Goal: Task Accomplishment & Management: Use online tool/utility

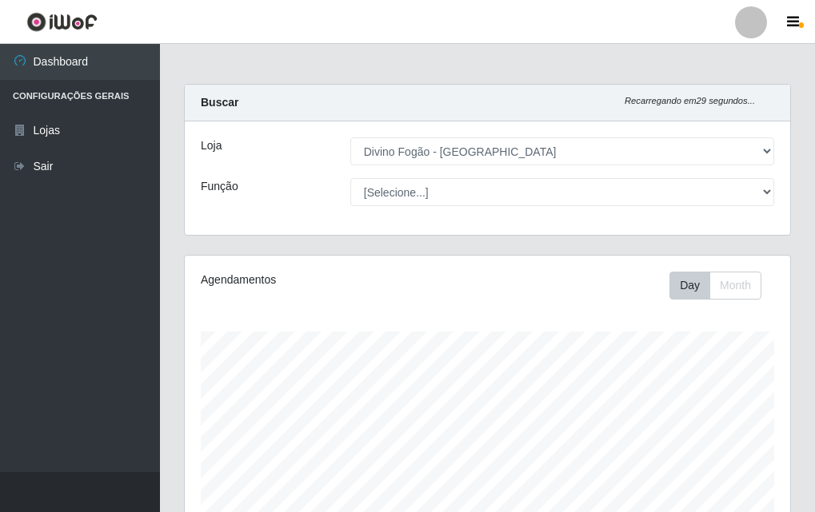
select select "499"
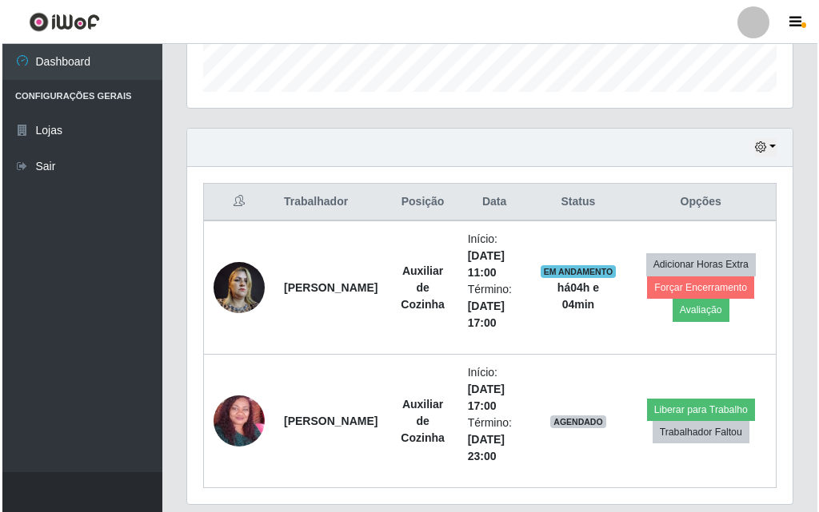
scroll to position [532, 0]
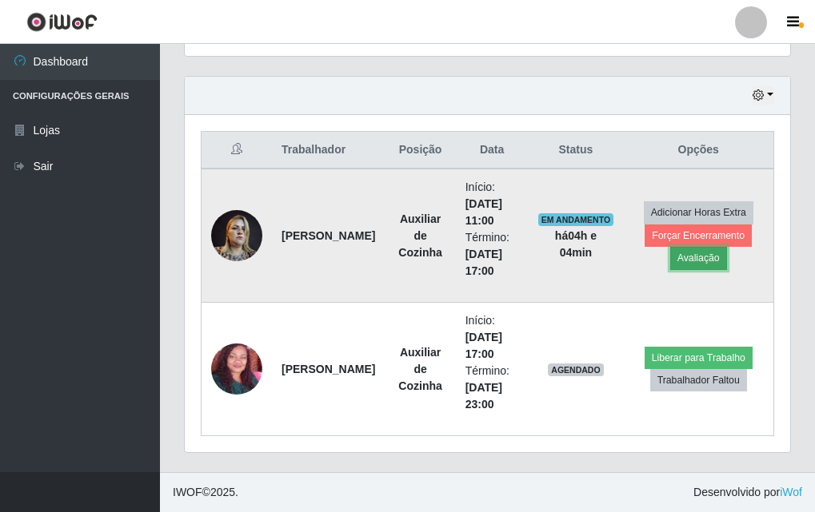
click at [700, 265] on button "Avaliação" at bounding box center [698, 258] width 57 height 22
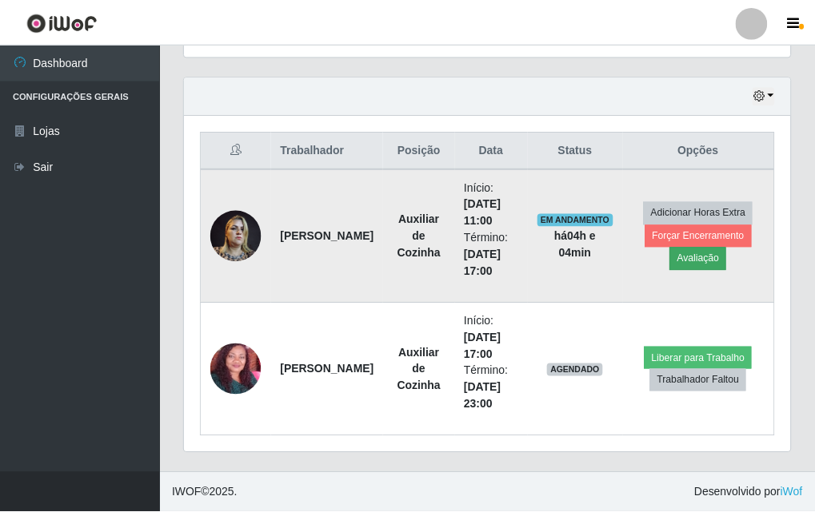
scroll to position [332, 597]
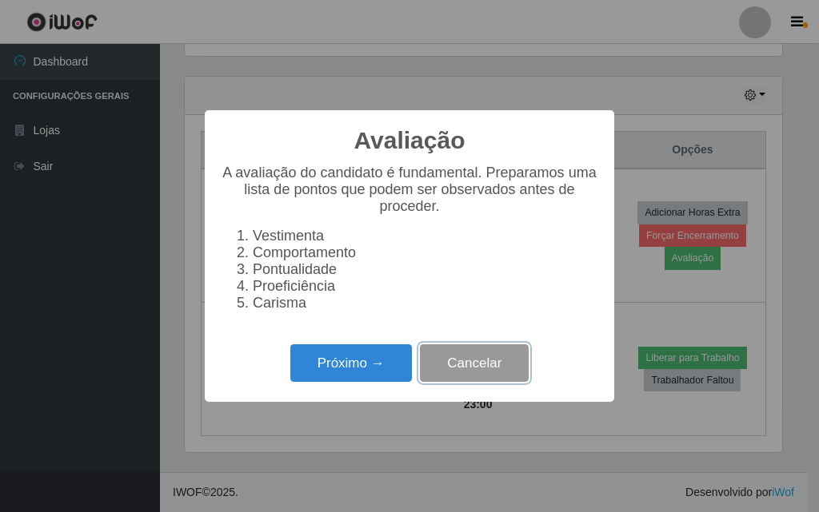
click at [486, 371] on button "Cancelar" at bounding box center [474, 364] width 109 height 38
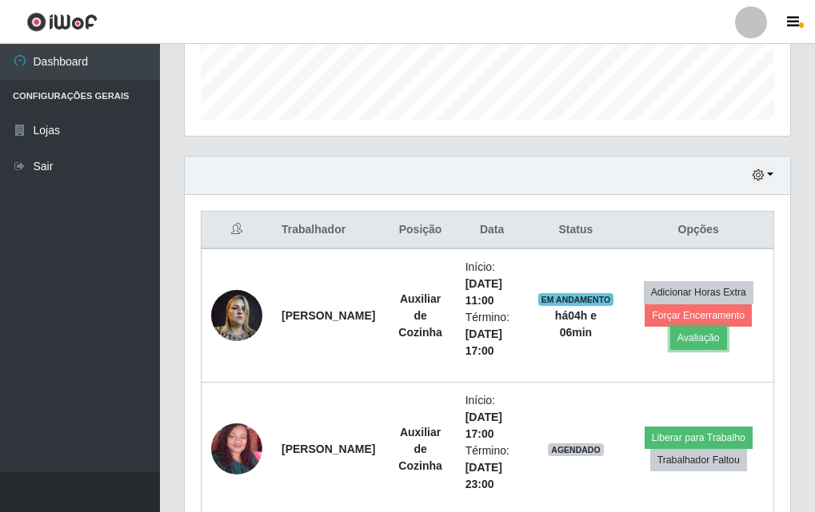
scroll to position [532, 0]
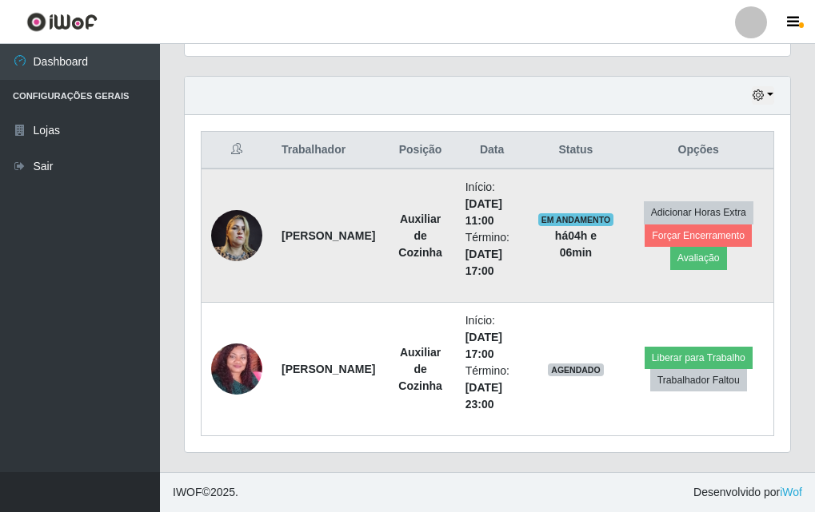
click at [217, 232] on img at bounding box center [236, 235] width 51 height 68
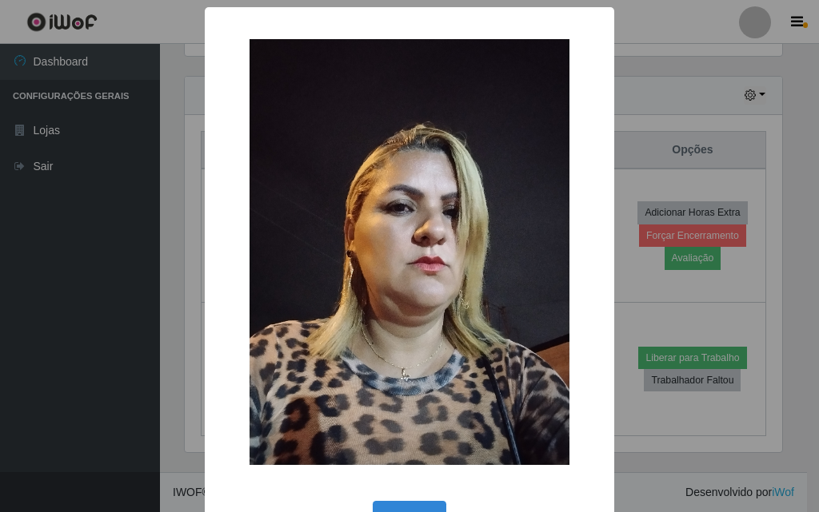
click at [616, 197] on div "× OK Cancel" at bounding box center [409, 256] width 819 height 512
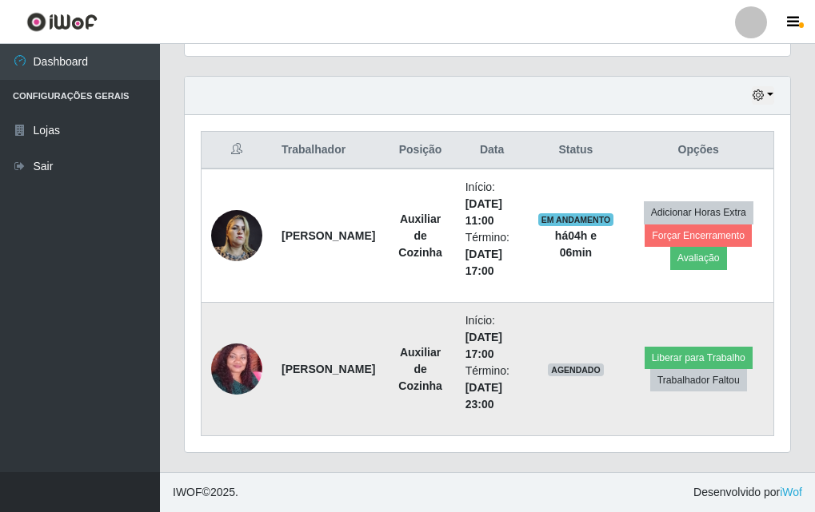
scroll to position [452, 0]
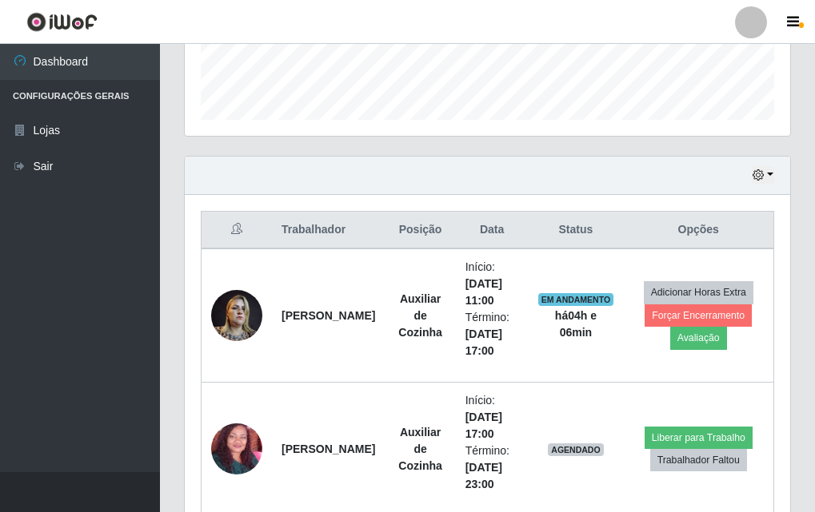
click at [699, 228] on th "Opções" at bounding box center [698, 231] width 150 height 38
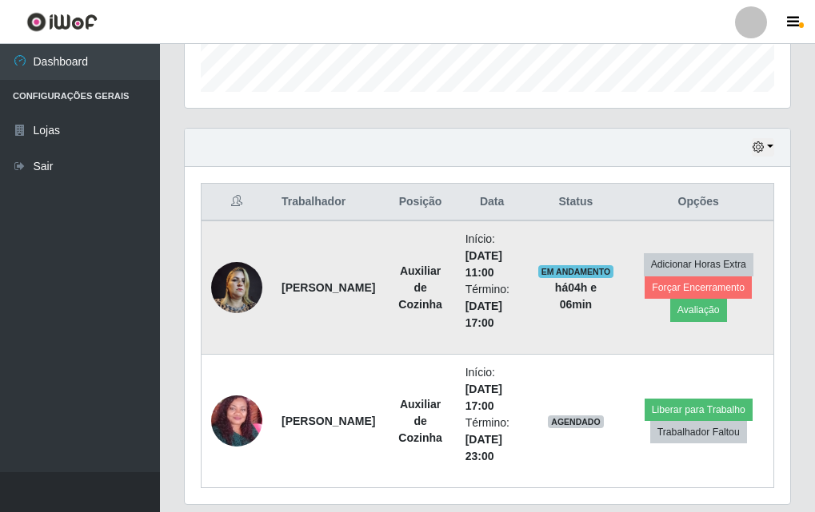
scroll to position [532, 0]
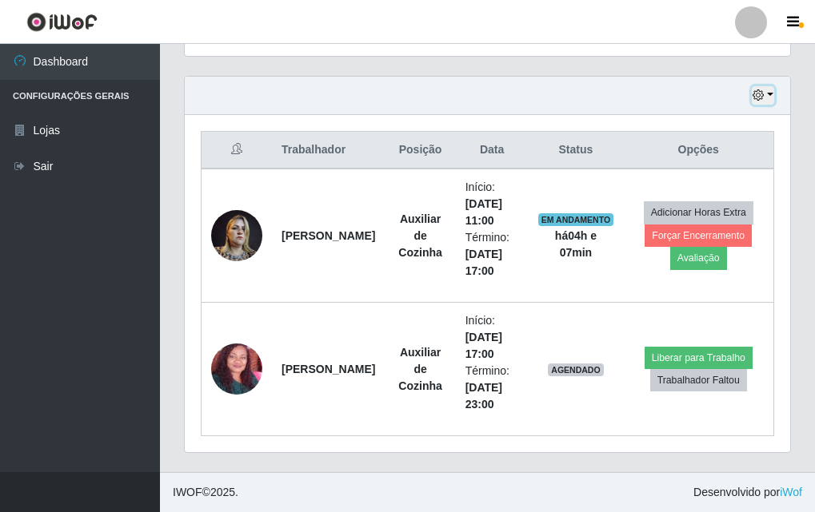
click at [771, 95] on button "button" at bounding box center [762, 95] width 22 height 18
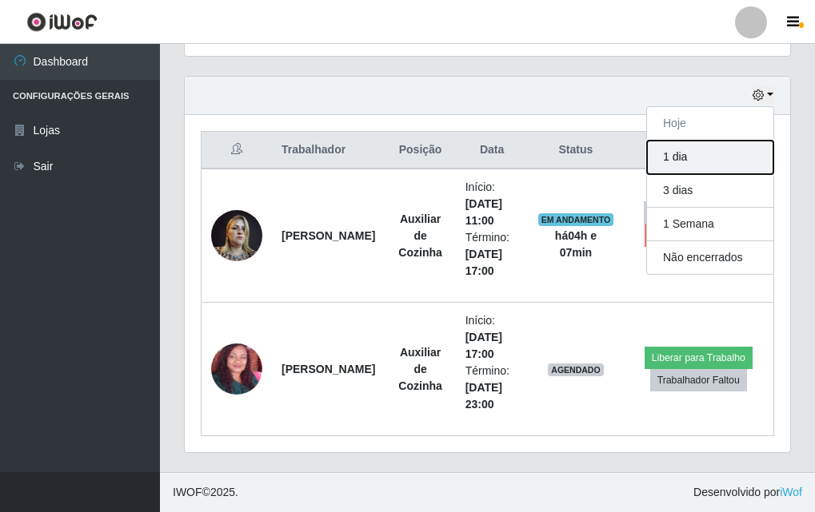
click at [702, 152] on button "1 dia" at bounding box center [710, 158] width 126 height 34
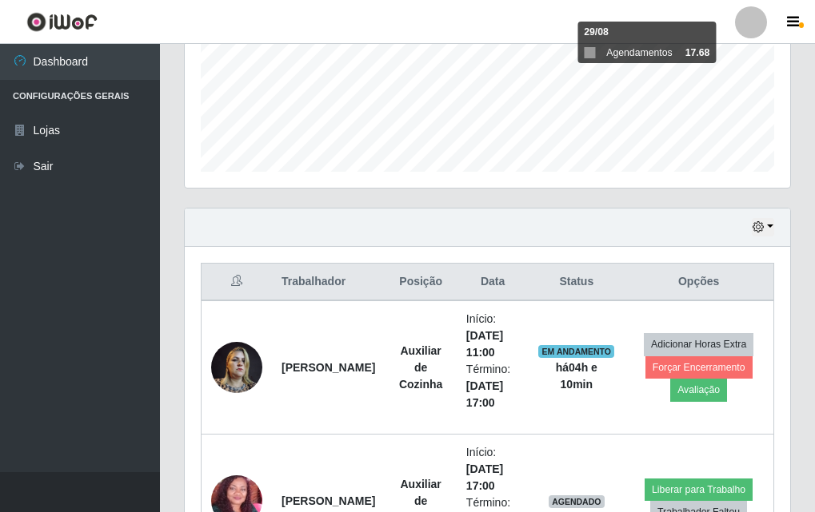
scroll to position [640, 0]
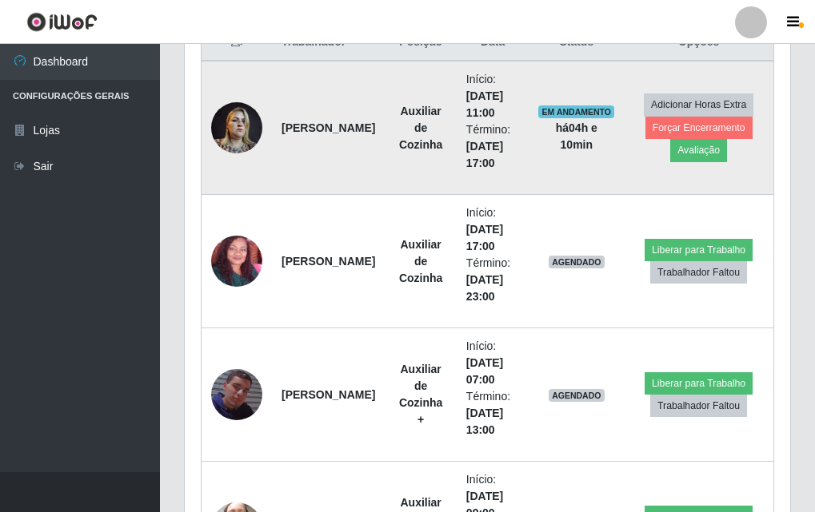
click at [211, 121] on td at bounding box center [236, 128] width 71 height 134
click at [237, 126] on img at bounding box center [236, 128] width 51 height 68
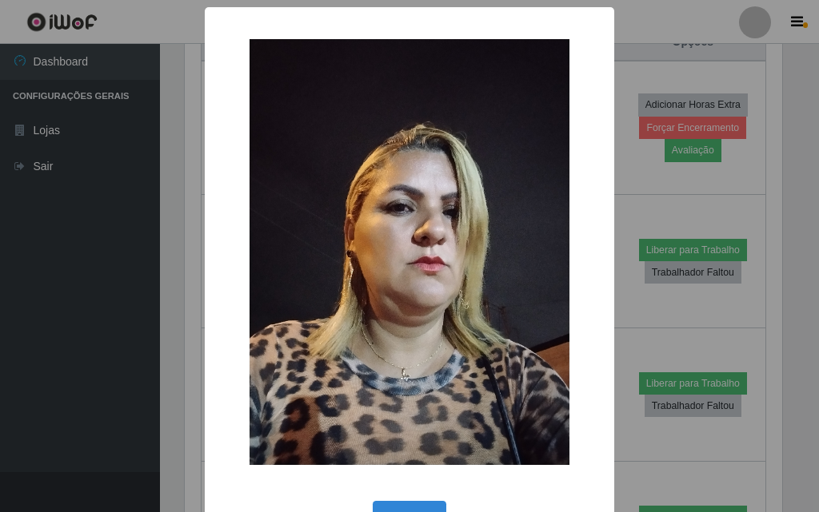
click at [655, 86] on div "× OK Cancel" at bounding box center [409, 256] width 819 height 512
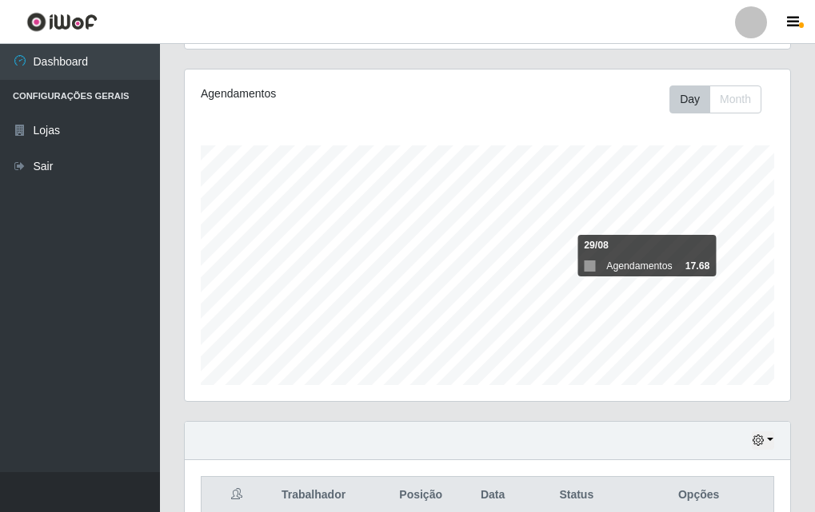
scroll to position [346, 0]
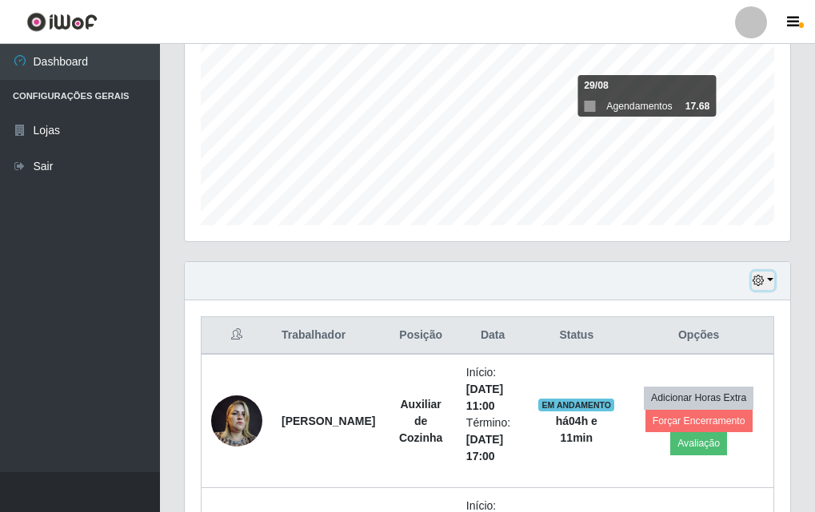
click at [761, 285] on icon "button" at bounding box center [757, 280] width 11 height 11
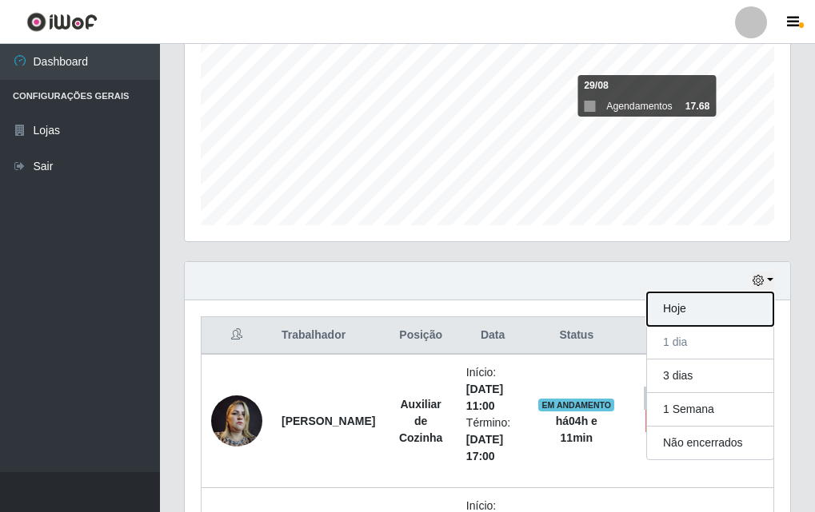
click at [685, 317] on button "Hoje" at bounding box center [710, 310] width 126 height 34
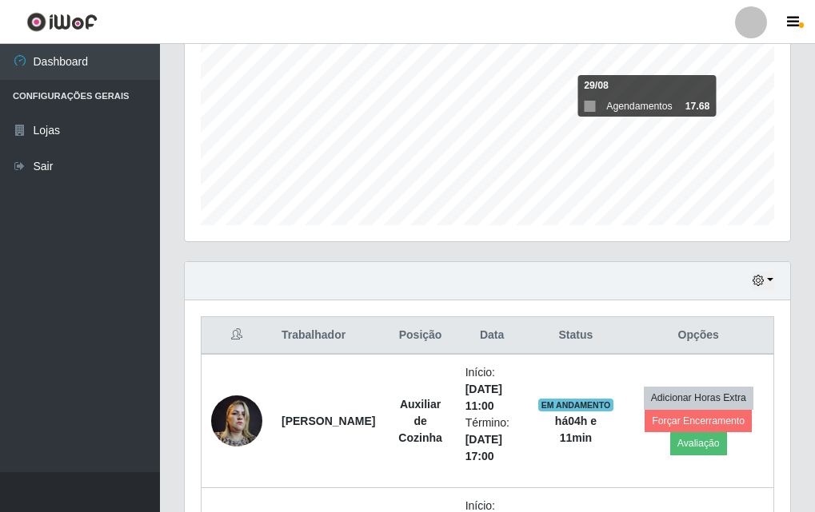
scroll to position [532, 0]
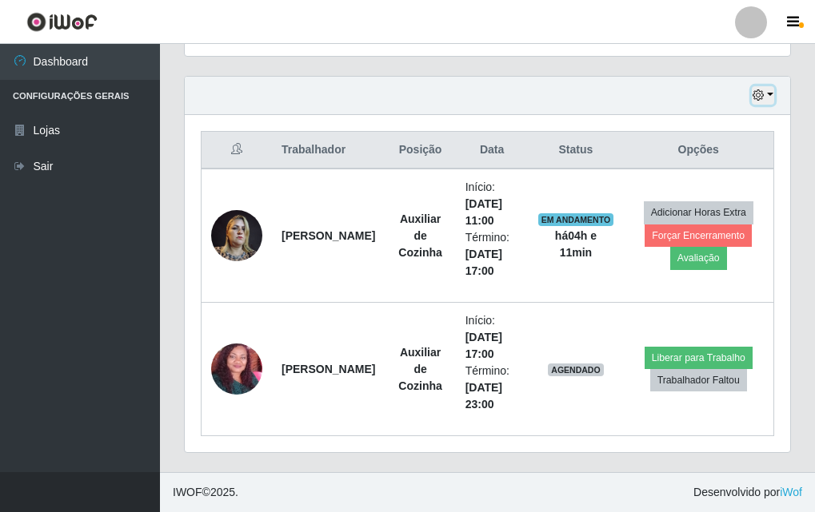
click at [757, 95] on icon "button" at bounding box center [757, 95] width 11 height 11
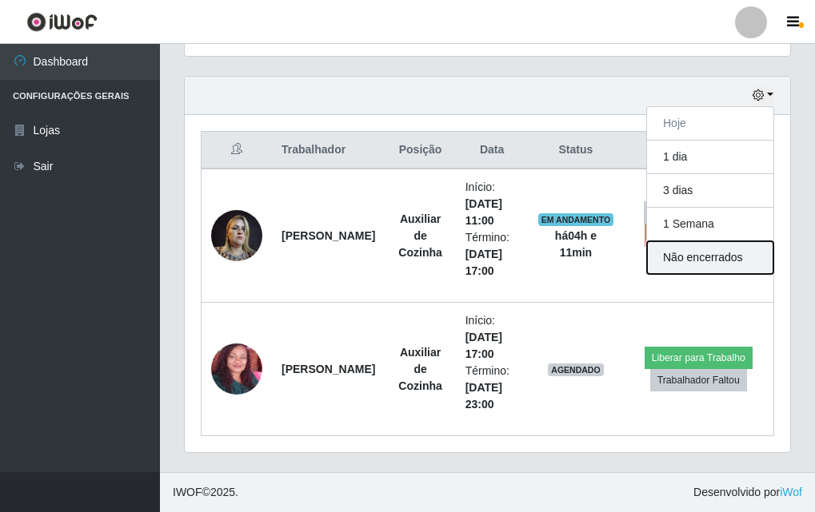
click at [689, 257] on button "Não encerrados" at bounding box center [710, 257] width 126 height 33
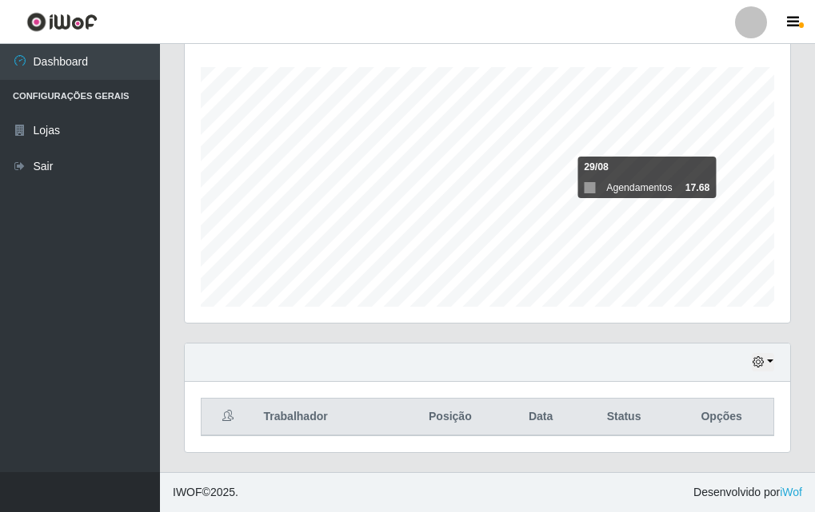
scroll to position [265, 0]
click at [768, 365] on button "button" at bounding box center [762, 362] width 22 height 18
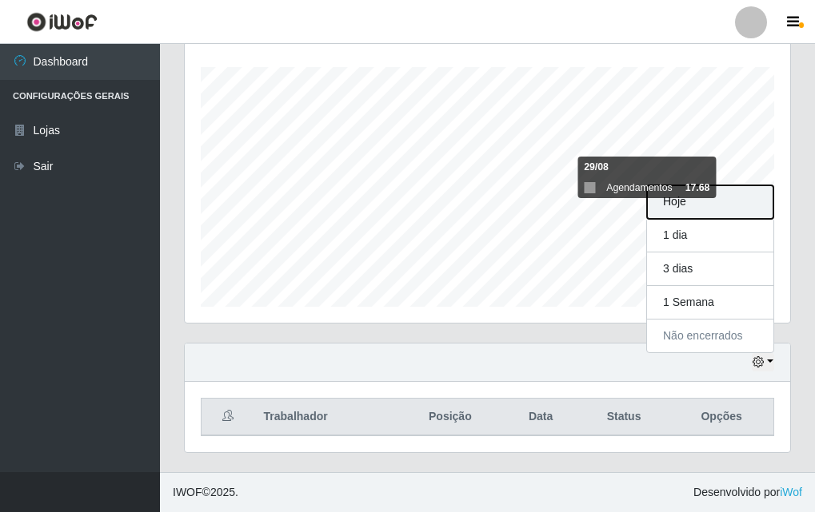
click at [693, 208] on button "Hoje" at bounding box center [710, 202] width 126 height 34
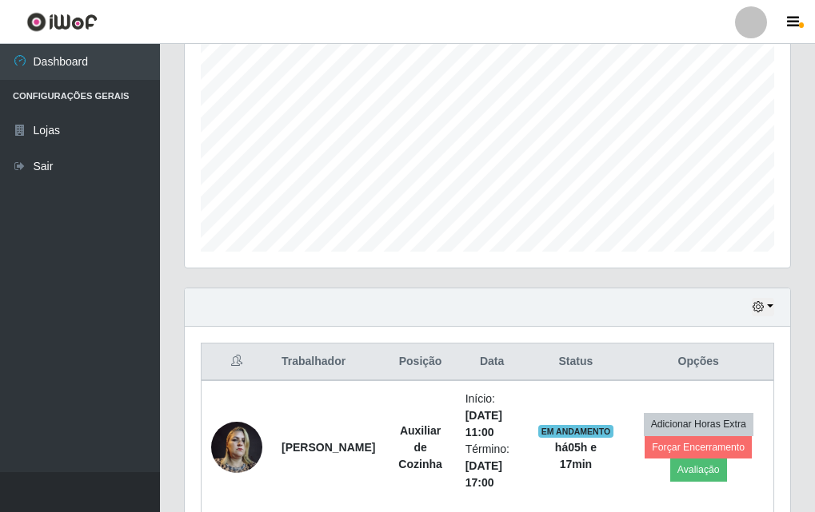
scroll to position [240, 0]
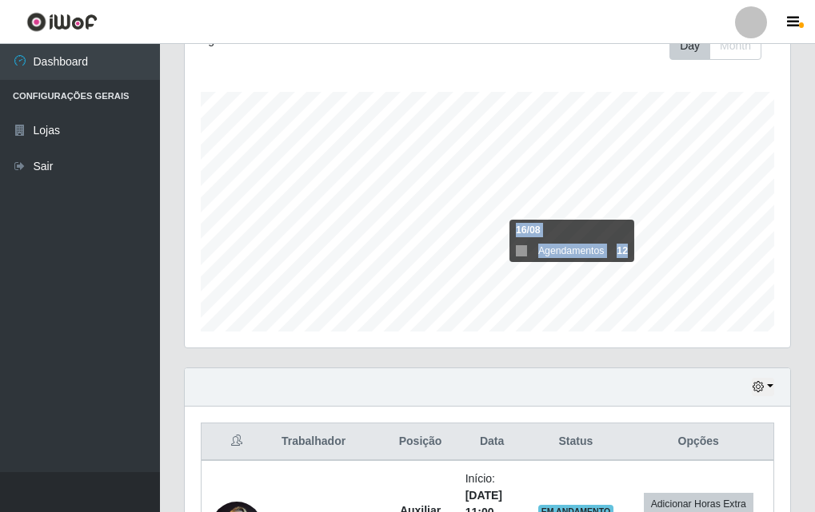
click at [504, 311] on div "Carregando... Buscar Recarregando em 2 segundos... Loja [Selecione...] Divino F…" at bounding box center [487, 304] width 607 height 920
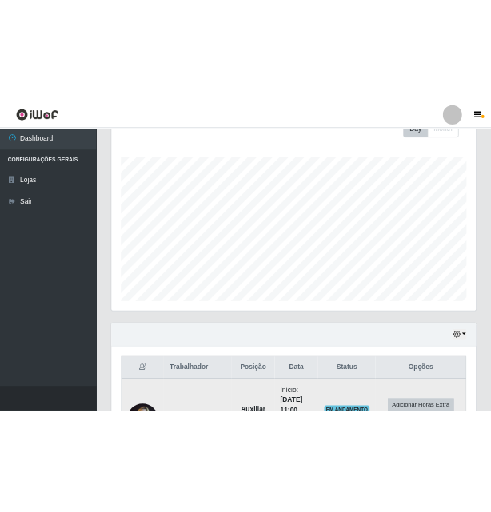
scroll to position [480, 0]
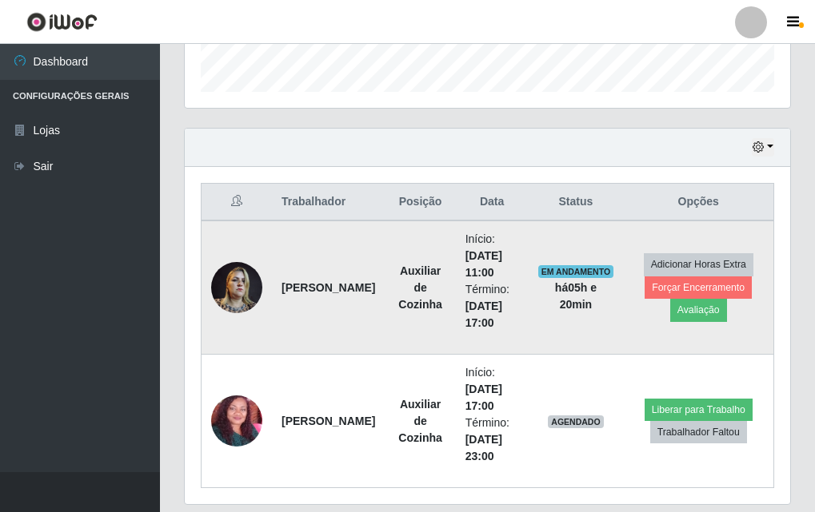
click at [293, 289] on strong "[PERSON_NAME]" at bounding box center [328, 287] width 94 height 13
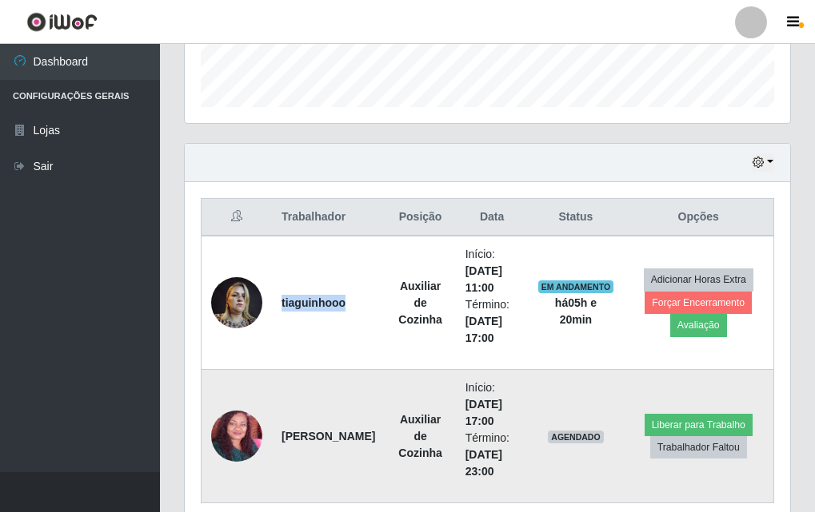
scroll to position [332, 605]
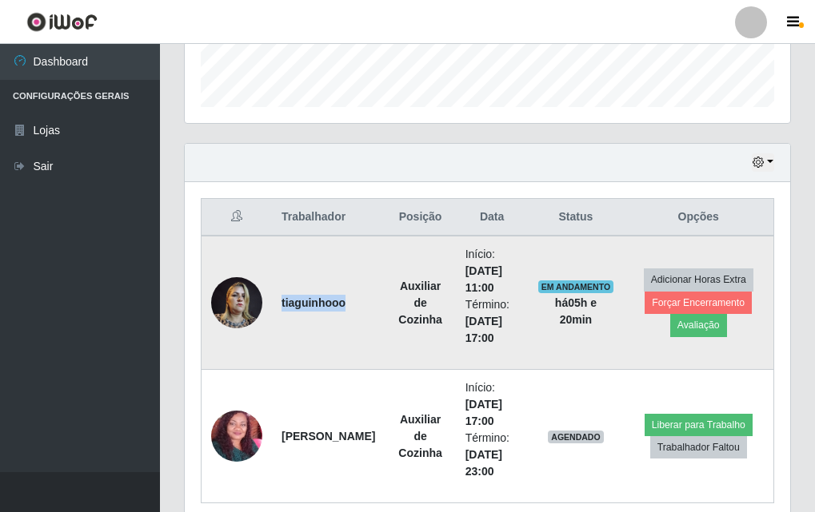
click at [357, 364] on td "tiaguinhooo" at bounding box center [328, 303] width 113 height 134
click at [341, 317] on td "tiaguinhooo" at bounding box center [328, 303] width 113 height 134
drag, startPoint x: 299, startPoint y: 297, endPoint x: 334, endPoint y: 299, distance: 35.3
click at [311, 299] on strong "tiaguinhooo" at bounding box center [313, 303] width 64 height 13
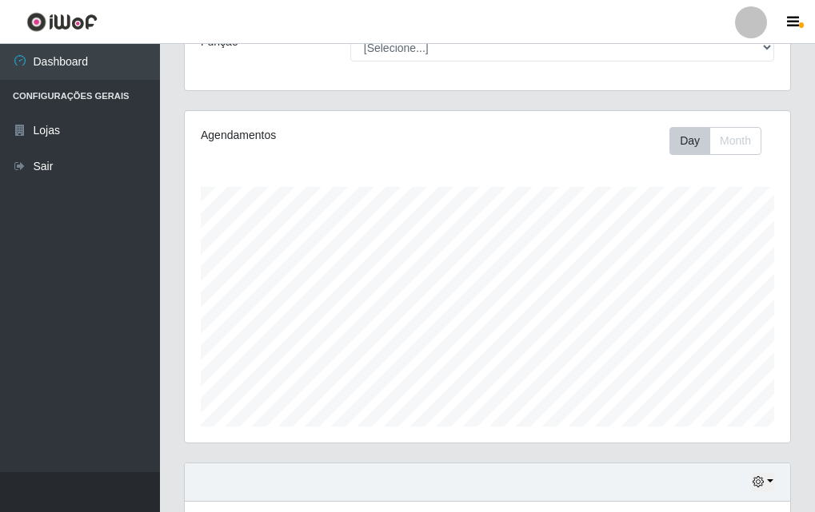
scroll to position [385, 0]
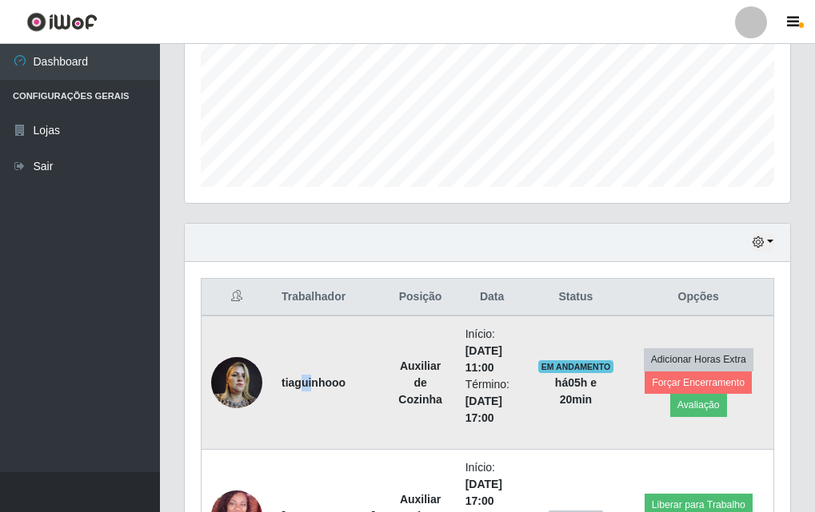
click at [302, 338] on td "tiaguinhooo" at bounding box center [328, 383] width 113 height 134
click at [321, 388] on strong "tiaguinhooo" at bounding box center [313, 383] width 64 height 13
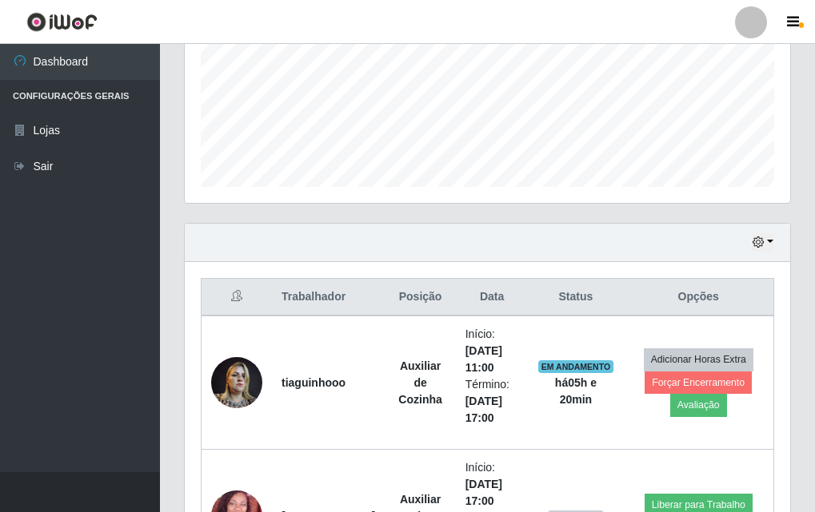
click at [126, 373] on ul "Dashboard Configurações Gerais Lojas Sair" at bounding box center [80, 258] width 160 height 428
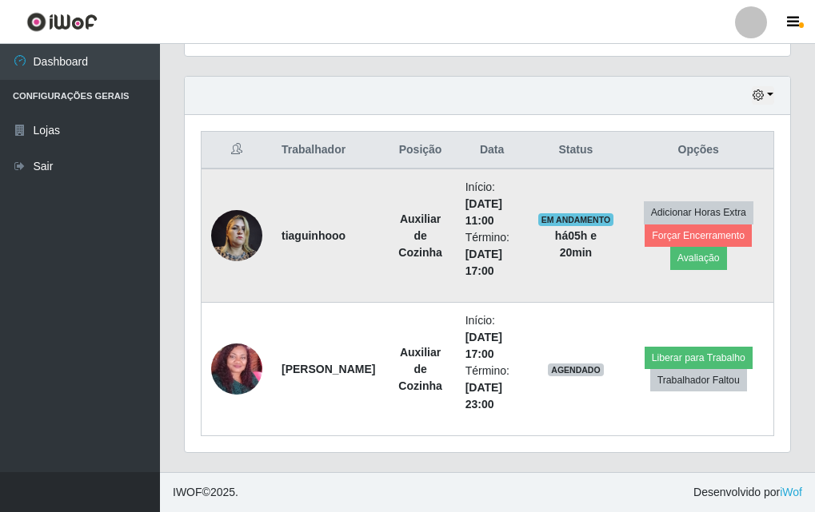
click at [248, 243] on img at bounding box center [236, 235] width 51 height 68
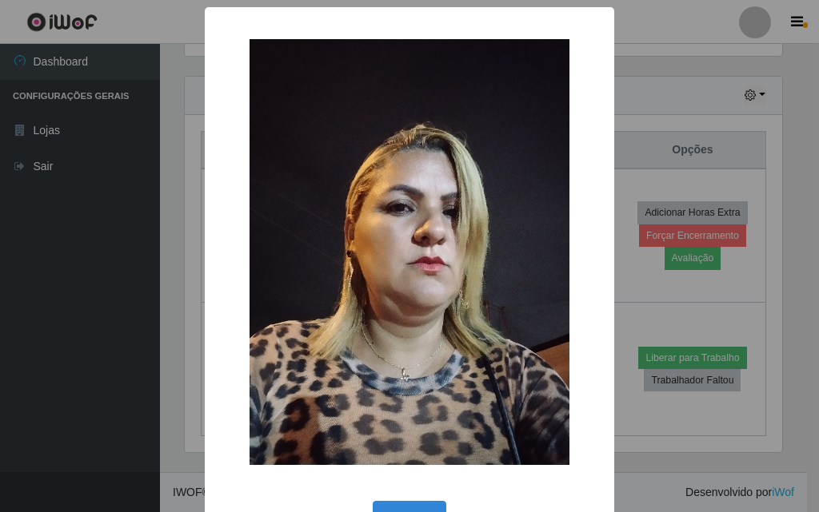
drag, startPoint x: 396, startPoint y: 237, endPoint x: 205, endPoint y: 347, distance: 219.5
click at [205, 347] on div "× OK Cancel" at bounding box center [409, 283] width 409 height 552
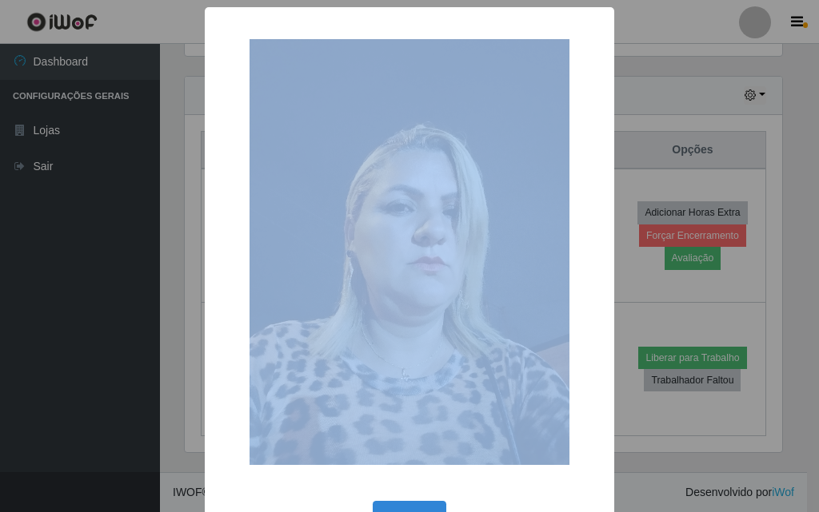
click at [205, 347] on div "× OK Cancel" at bounding box center [409, 283] width 409 height 552
click at [177, 360] on div "× OK Cancel" at bounding box center [409, 256] width 819 height 512
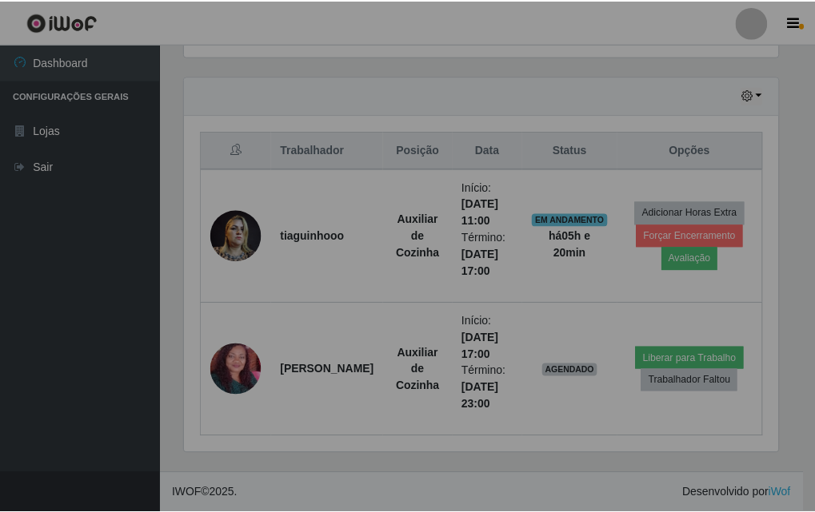
scroll to position [332, 605]
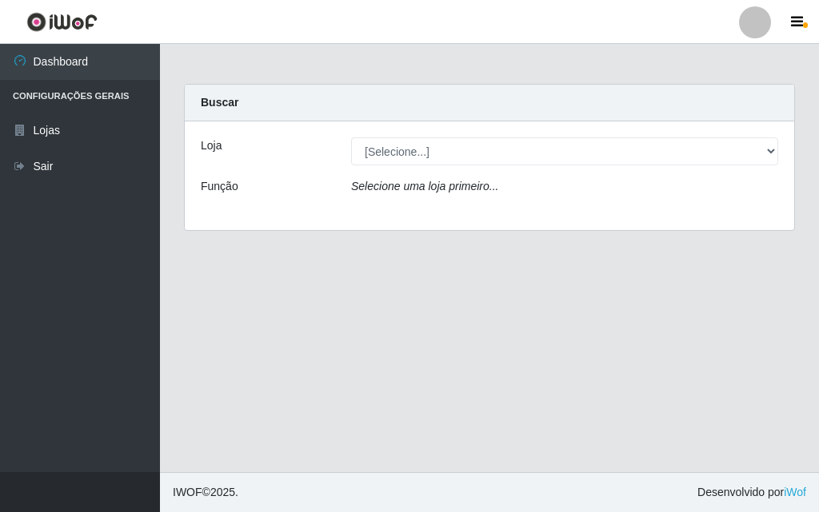
drag, startPoint x: 402, startPoint y: 193, endPoint x: 392, endPoint y: 129, distance: 63.9
click at [396, 165] on div "Loja [Selecione...] Divino Fogão - Campina Grande Função Selecione uma loja pri…" at bounding box center [489, 176] width 609 height 109
drag, startPoint x: 392, startPoint y: 129, endPoint x: 395, endPoint y: 146, distance: 17.0
click at [392, 129] on div "Loja [Selecione...] Divino Fogão - Campina Grande Função Selecione uma loja pri…" at bounding box center [489, 176] width 609 height 109
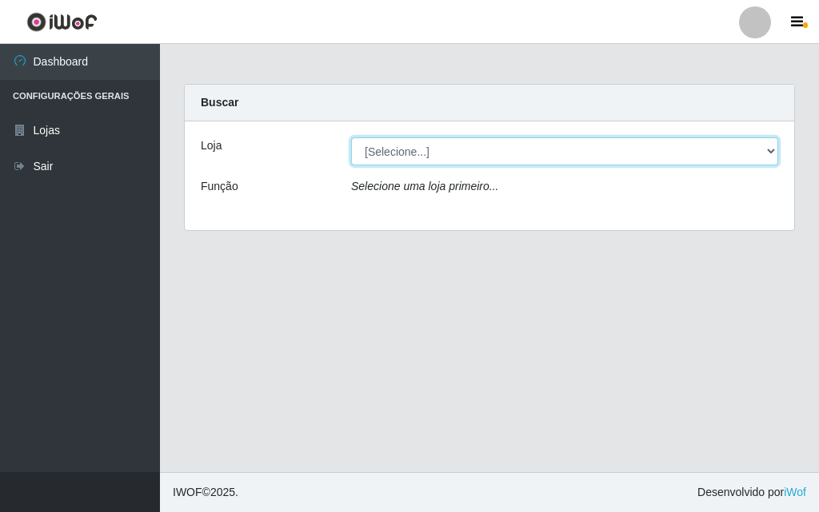
click at [396, 154] on select "[Selecione...] Divino Fogão - Campina Grande" at bounding box center [564, 151] width 427 height 28
click at [351, 137] on select "[Selecione...] Divino Fogão - Campina Grande" at bounding box center [564, 151] width 427 height 28
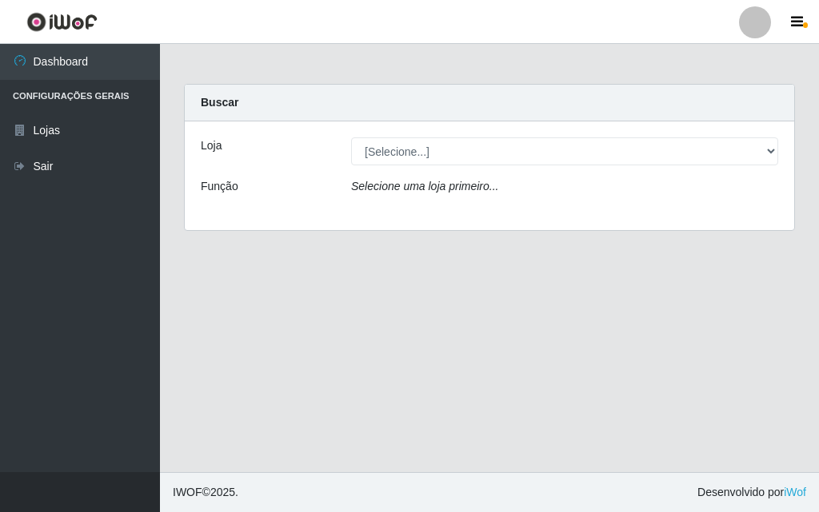
drag, startPoint x: 399, startPoint y: 209, endPoint x: 394, endPoint y: 167, distance: 42.6
click at [397, 209] on div "Loja [Selecione...] Divino Fogão - Campina Grande Função Selecione uma loja pri…" at bounding box center [489, 176] width 609 height 109
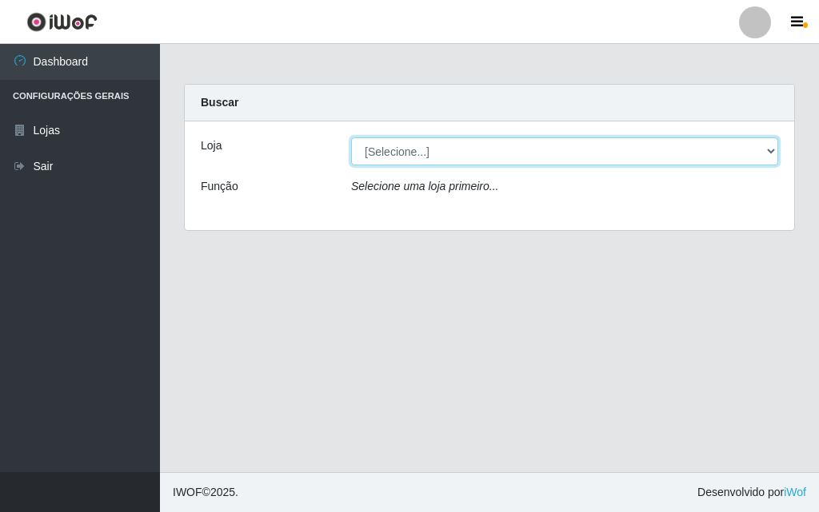
click at [393, 159] on select "[Selecione...] Divino Fogão - Campina Grande" at bounding box center [564, 151] width 427 height 28
select select "499"
click at [351, 137] on select "[Selecione...] Divino Fogão - Campina Grande" at bounding box center [564, 151] width 427 height 28
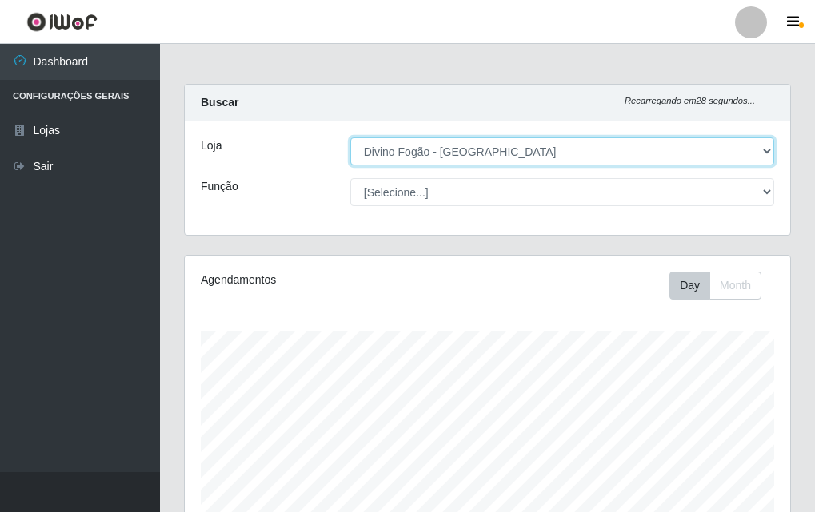
scroll to position [332, 605]
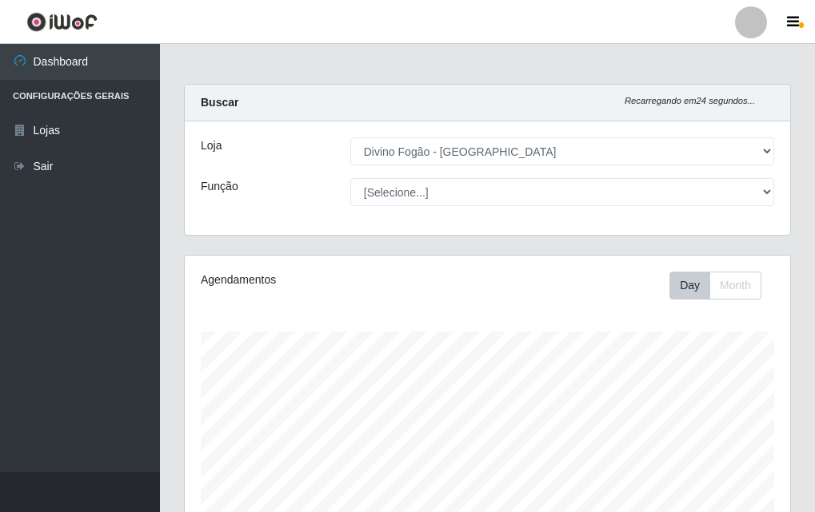
click at [802, 179] on div "Carregando... Buscar Recarregando em 24 segundos... Loja [Selecione...] Divino …" at bounding box center [487, 169] width 631 height 171
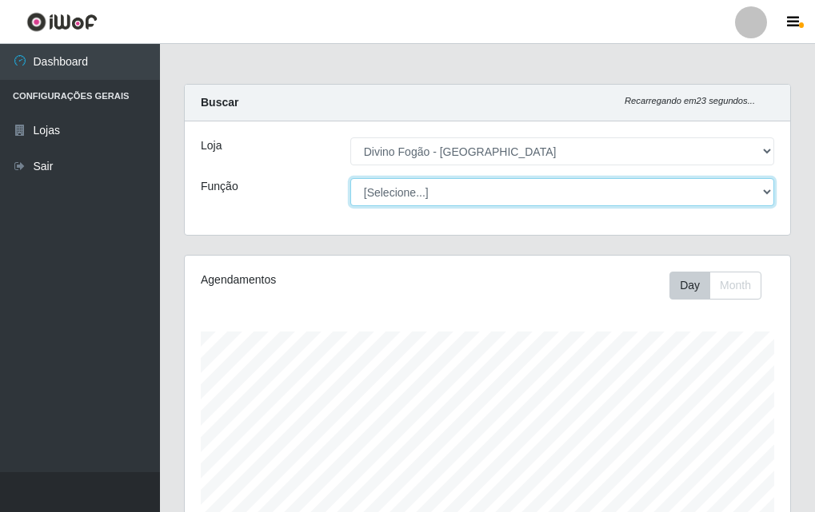
click at [735, 190] on select "[Selecione...] ASG ASG + ASG ++ Auxiliar de Cozinha Auxiliar de Cozinha + Auxil…" at bounding box center [562, 192] width 424 height 28
click at [350, 178] on select "[Selecione...] ASG ASG + ASG ++ Auxiliar de Cozinha Auxiliar de Cozinha + Auxil…" at bounding box center [562, 192] width 424 height 28
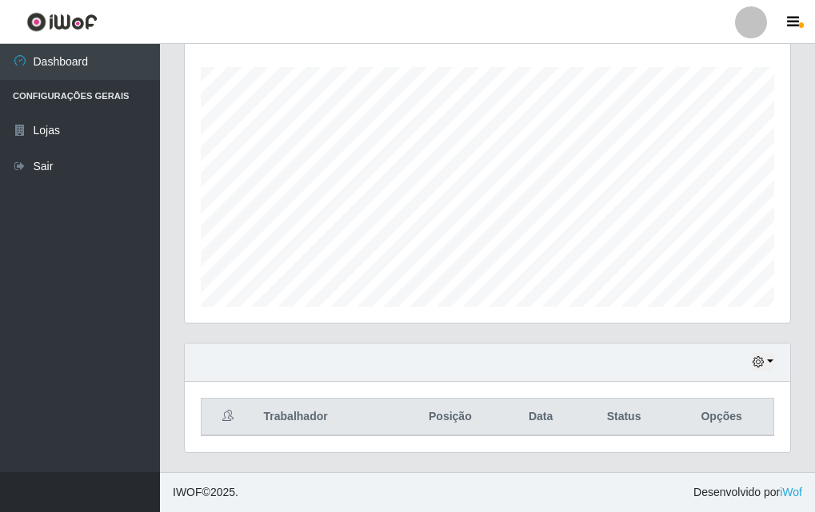
scroll to position [0, 0]
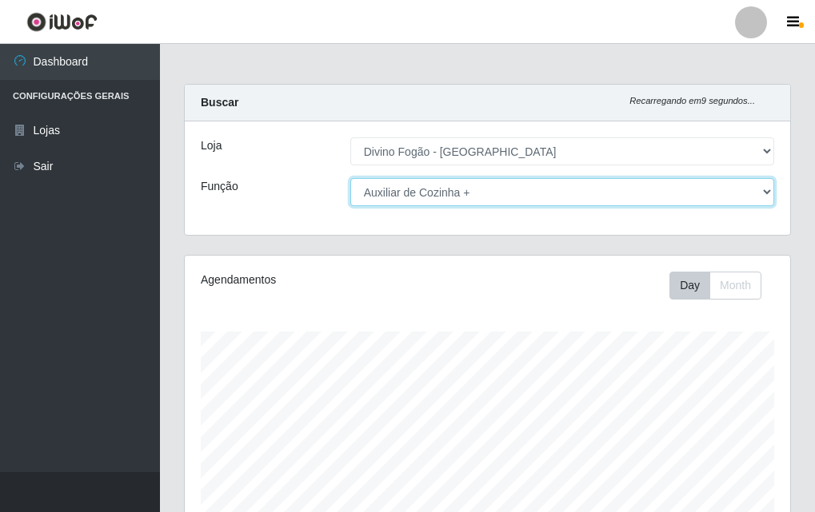
click at [713, 189] on select "[Selecione...] ASG ASG + ASG ++ Auxiliar de Cozinha Auxiliar de Cozinha + Auxil…" at bounding box center [562, 192] width 424 height 28
click at [350, 178] on select "[Selecione...] ASG ASG + ASG ++ Auxiliar de Cozinha Auxiliar de Cozinha + Auxil…" at bounding box center [562, 192] width 424 height 28
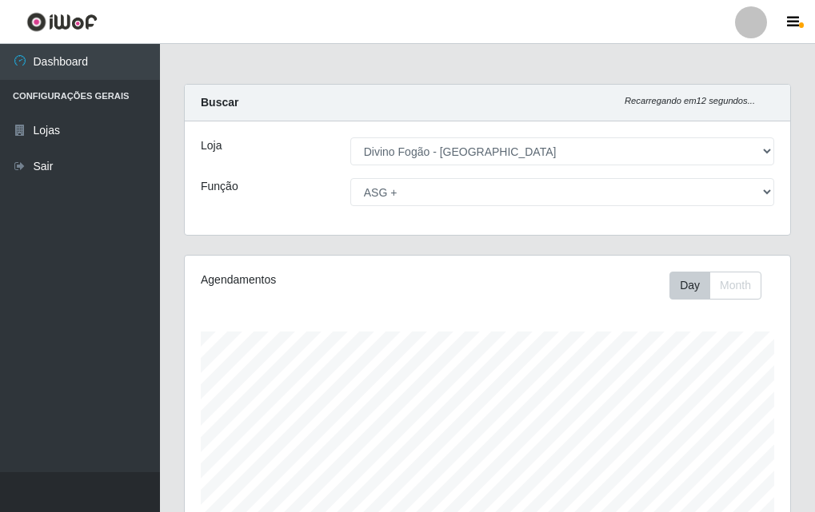
click at [532, 321] on div "Agendamentos Day Month" at bounding box center [487, 422] width 605 height 332
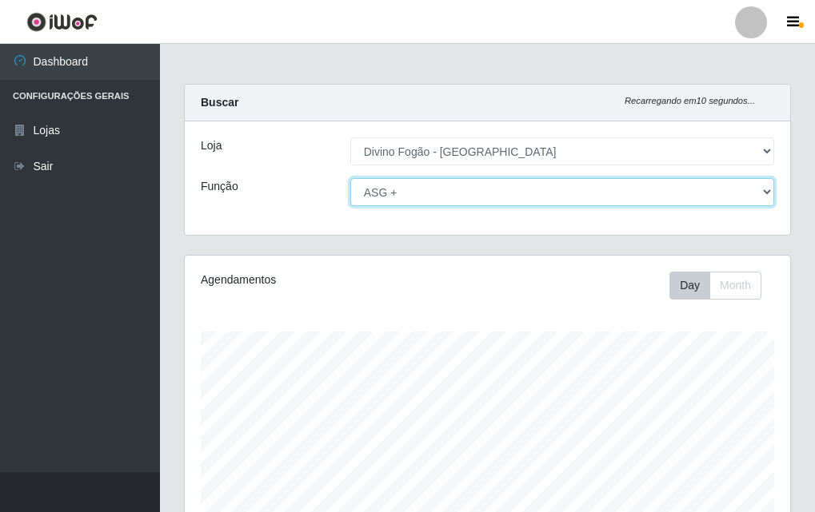
drag, startPoint x: 758, startPoint y: 195, endPoint x: 743, endPoint y: 204, distance: 17.5
click at [755, 197] on select "[Selecione...] ASG ASG + ASG ++ Auxiliar de Cozinha Auxiliar de Cozinha + Auxil…" at bounding box center [562, 192] width 424 height 28
select select "94"
click at [350, 178] on select "[Selecione...] ASG ASG + ASG ++ Auxiliar de Cozinha Auxiliar de Cozinha + Auxil…" at bounding box center [562, 192] width 424 height 28
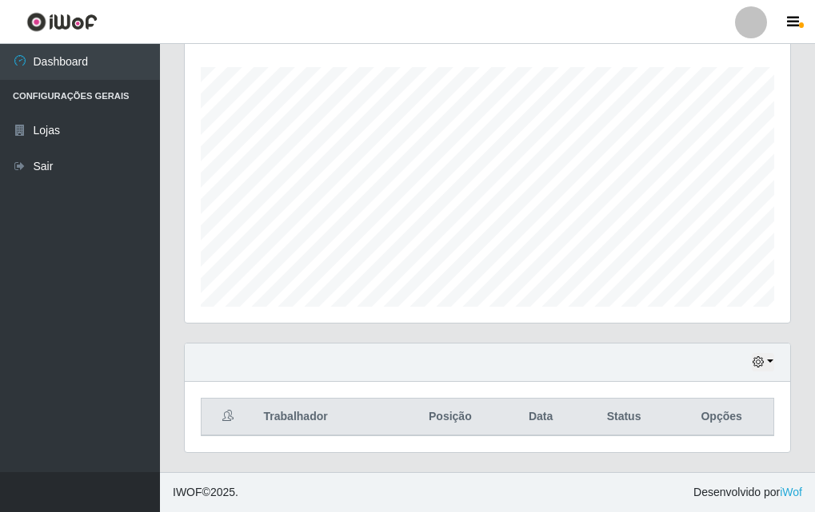
click at [810, 302] on div "Carregando... Buscar Recarregando em 11 segundos... Loja [Selecione...] Divino …" at bounding box center [487, 145] width 655 height 653
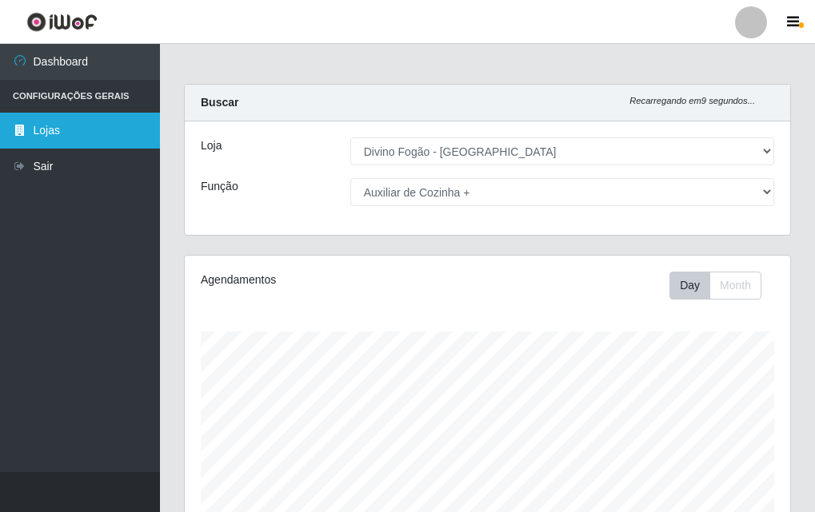
drag, startPoint x: 58, startPoint y: 129, endPoint x: 123, endPoint y: 131, distance: 64.8
click at [58, 129] on link "Lojas" at bounding box center [80, 131] width 160 height 36
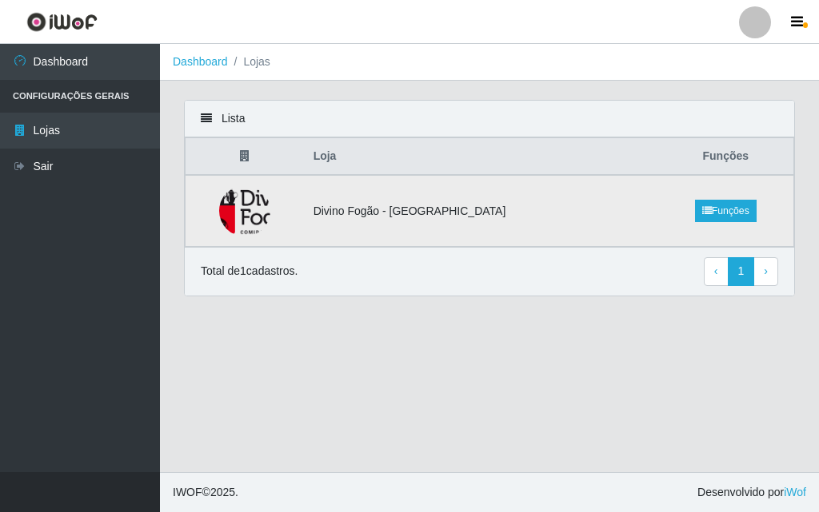
click at [482, 193] on td "Divino Fogão - [GEOGRAPHIC_DATA]" at bounding box center [481, 211] width 354 height 72
click at [81, 89] on li "Configurações Gerais" at bounding box center [80, 96] width 160 height 33
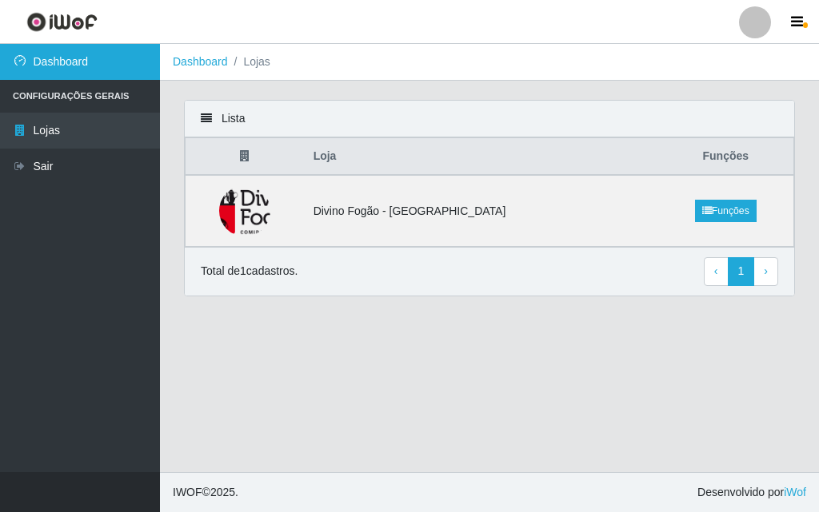
click at [73, 59] on link "Dashboard" at bounding box center [80, 62] width 160 height 36
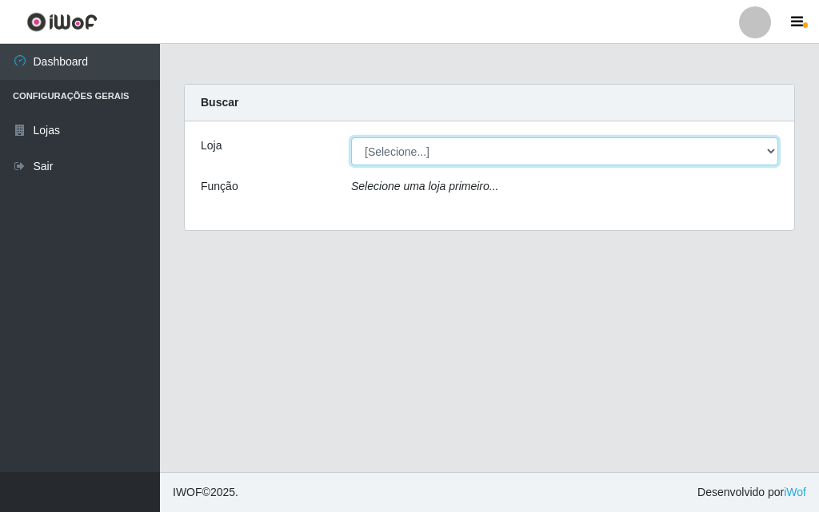
click at [460, 151] on select "[Selecione...] Divino Fogão - Campina Grande" at bounding box center [564, 151] width 427 height 28
select select "499"
click at [351, 137] on select "[Selecione...] Divino Fogão - Campina Grande" at bounding box center [564, 151] width 427 height 28
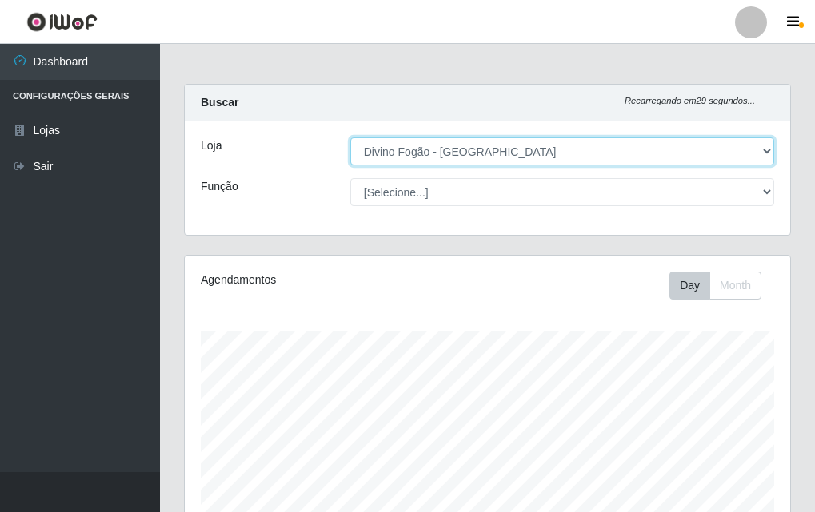
scroll to position [332, 605]
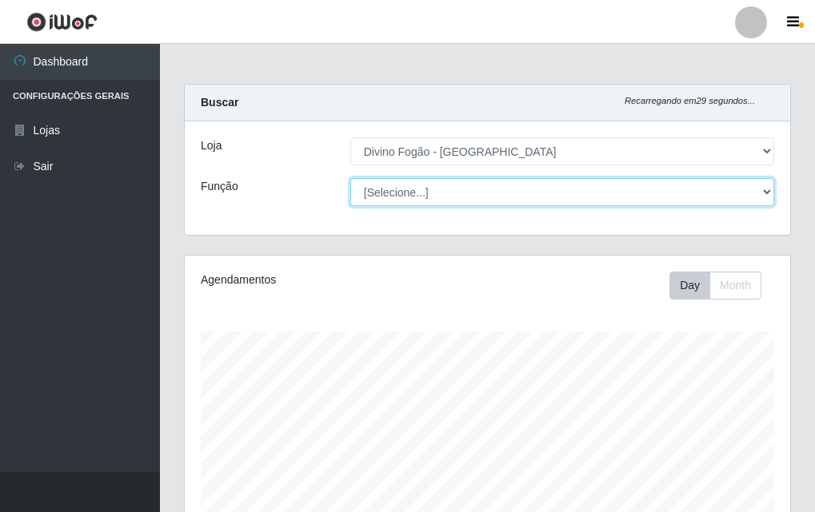
click at [466, 189] on select "[Selecione...] ASG ASG + ASG ++ Auxiliar de Cozinha Auxiliar de Cozinha + Auxil…" at bounding box center [562, 192] width 424 height 28
click at [350, 178] on select "[Selecione...] ASG ASG + ASG ++ Auxiliar de Cozinha Auxiliar de Cozinha + Auxil…" at bounding box center [562, 192] width 424 height 28
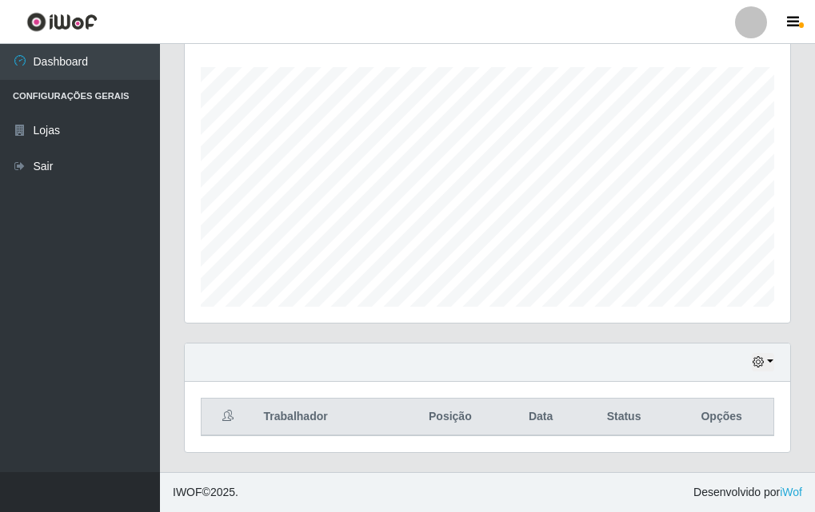
scroll to position [0, 0]
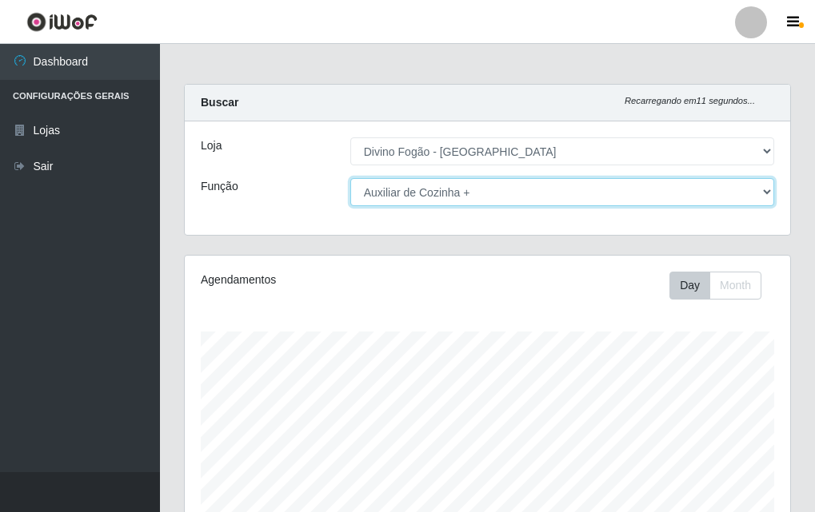
drag, startPoint x: 557, startPoint y: 193, endPoint x: 543, endPoint y: 201, distance: 16.5
click at [557, 193] on select "[Selecione...] ASG ASG + ASG ++ Auxiliar de Cozinha Auxiliar de Cozinha + Auxil…" at bounding box center [562, 192] width 424 height 28
click at [350, 178] on select "[Selecione...] ASG ASG + ASG ++ Auxiliar de Cozinha Auxiliar de Cozinha + Auxil…" at bounding box center [562, 192] width 424 height 28
click at [523, 198] on select "[Selecione...] ASG ASG + ASG ++ Auxiliar de Cozinha Auxiliar de Cozinha + Auxil…" at bounding box center [562, 192] width 424 height 28
click at [473, 189] on select "[Selecione...] ASG ASG + ASG ++ Auxiliar de Cozinha Auxiliar de Cozinha + Auxil…" at bounding box center [562, 192] width 424 height 28
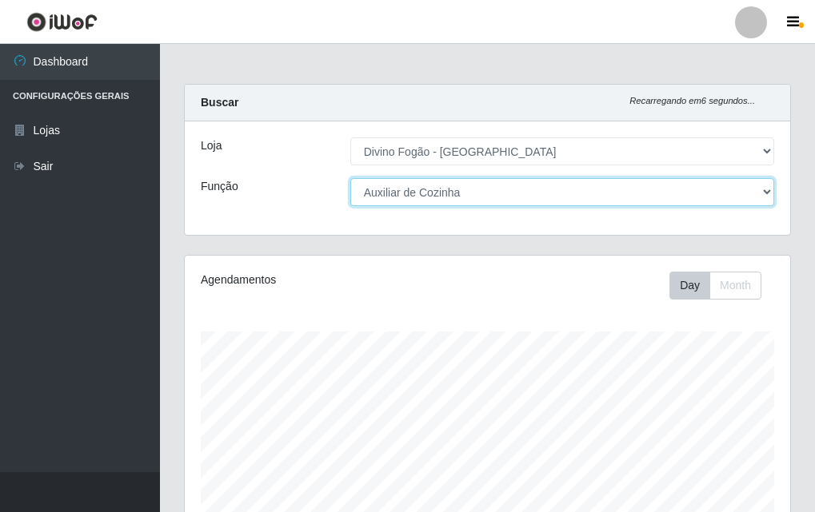
select select "94"
click at [350, 178] on select "[Selecione...] ASG ASG + ASG ++ Auxiliar de Cozinha Auxiliar de Cozinha + Auxil…" at bounding box center [562, 192] width 424 height 28
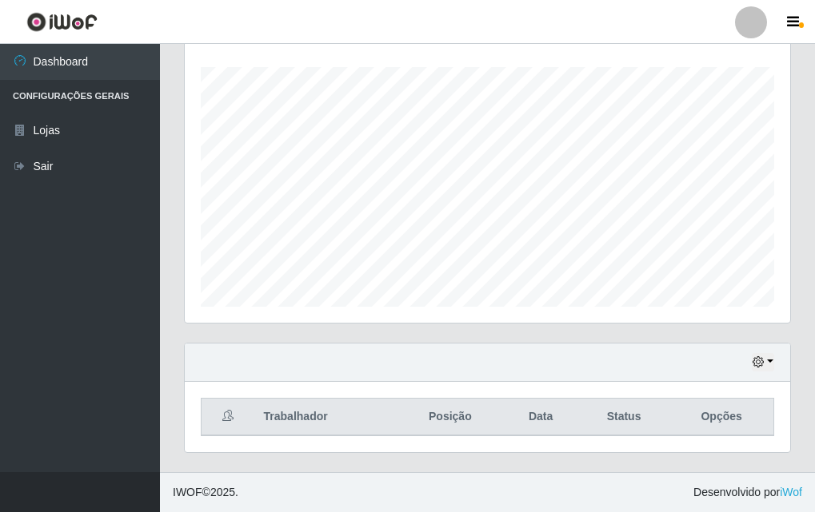
click at [441, 313] on div "Agendamentos Day Month" at bounding box center [487, 157] width 605 height 332
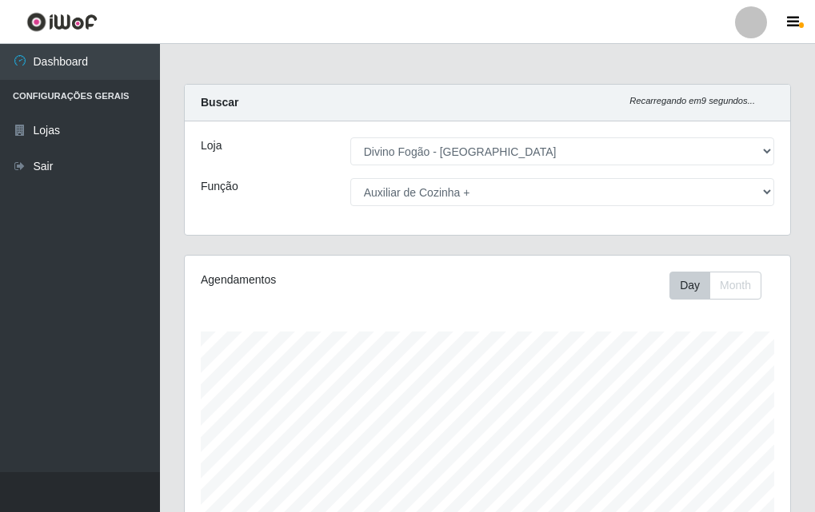
click at [476, 282] on div "Day Month" at bounding box center [611, 286] width 349 height 28
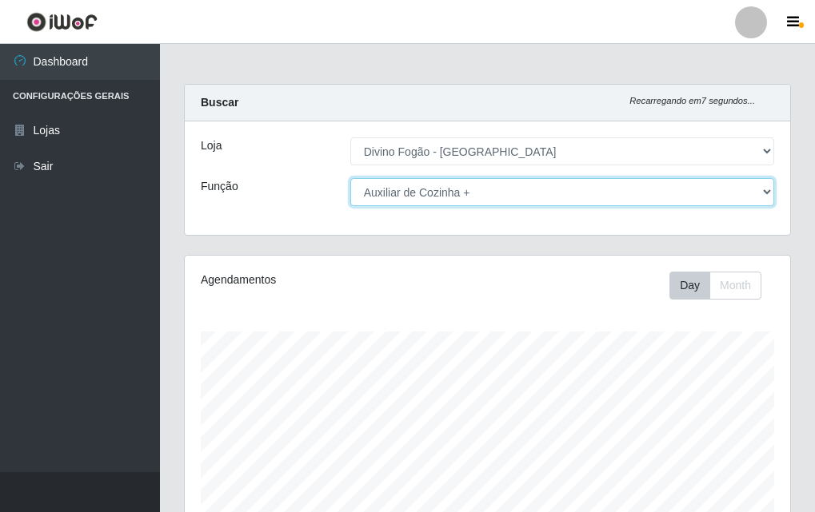
click at [494, 186] on select "[Selecione...] ASG ASG + ASG ++ Auxiliar de Cozinha Auxiliar de Cozinha + Auxil…" at bounding box center [562, 192] width 424 height 28
click at [350, 178] on select "[Selecione...] ASG ASG + ASG ++ Auxiliar de Cozinha Auxiliar de Cozinha + Auxil…" at bounding box center [562, 192] width 424 height 28
click at [454, 185] on select "[Selecione...] ASG ASG + ASG ++ Auxiliar de Cozinha Auxiliar de Cozinha + Auxil…" at bounding box center [562, 192] width 424 height 28
click at [350, 178] on select "[Selecione...] ASG ASG + ASG ++ Auxiliar de Cozinha Auxiliar de Cozinha + Auxil…" at bounding box center [562, 192] width 424 height 28
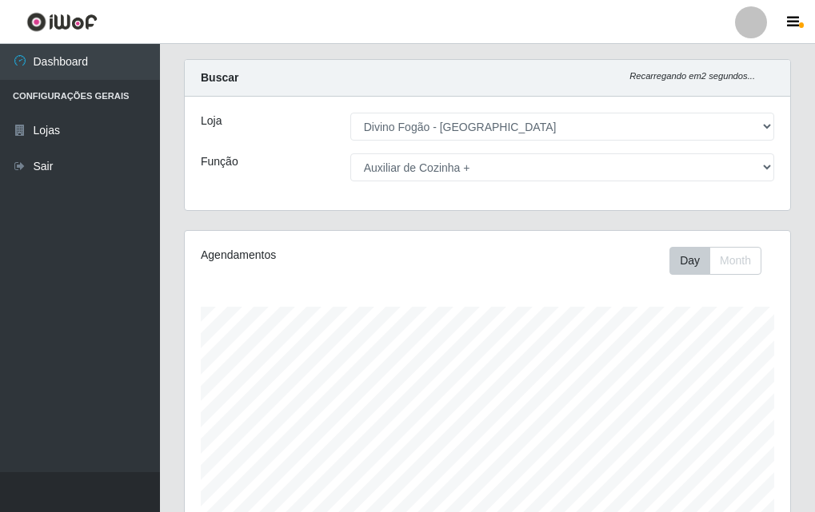
scroll to position [185, 0]
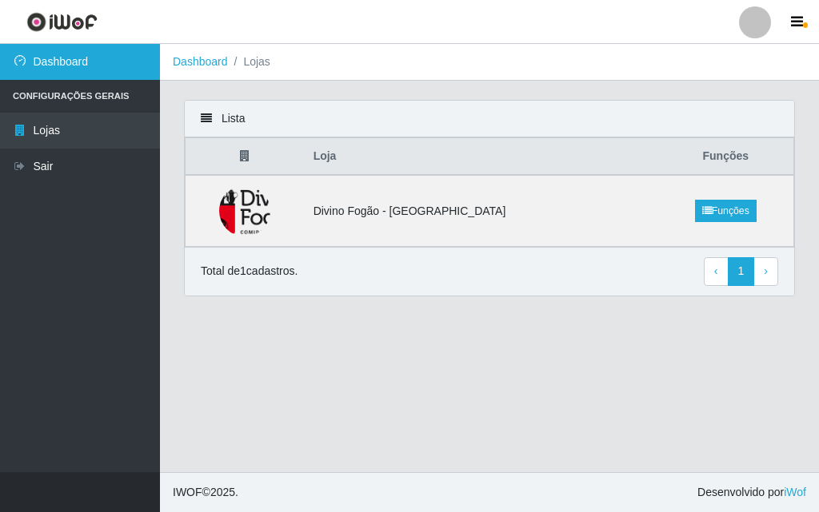
click at [63, 67] on link "Dashboard" at bounding box center [80, 62] width 160 height 36
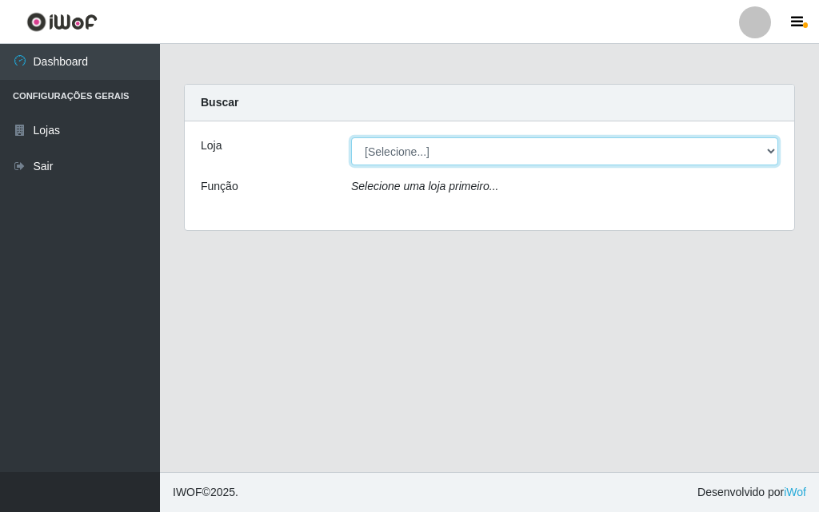
click at [509, 153] on select "[Selecione...] Divino Fogão - Campina Grande" at bounding box center [564, 151] width 427 height 28
select select "499"
click at [351, 137] on select "[Selecione...] Divino Fogão - Campina Grande" at bounding box center [564, 151] width 427 height 28
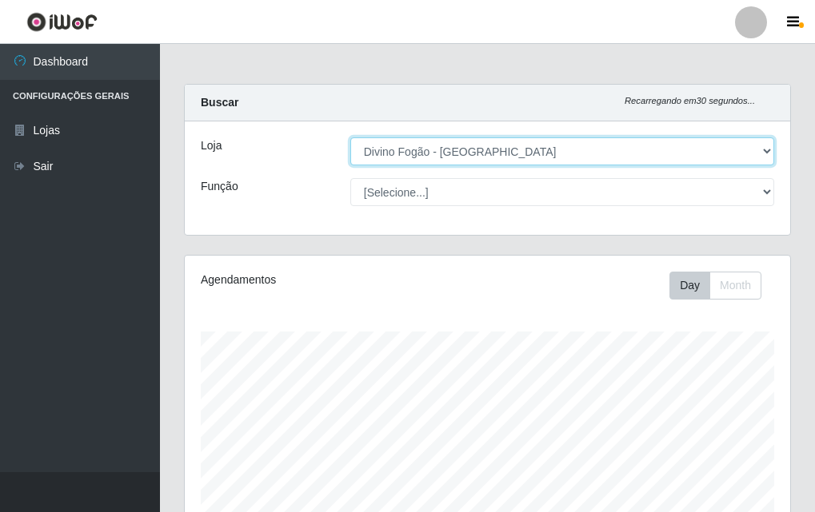
scroll to position [332, 605]
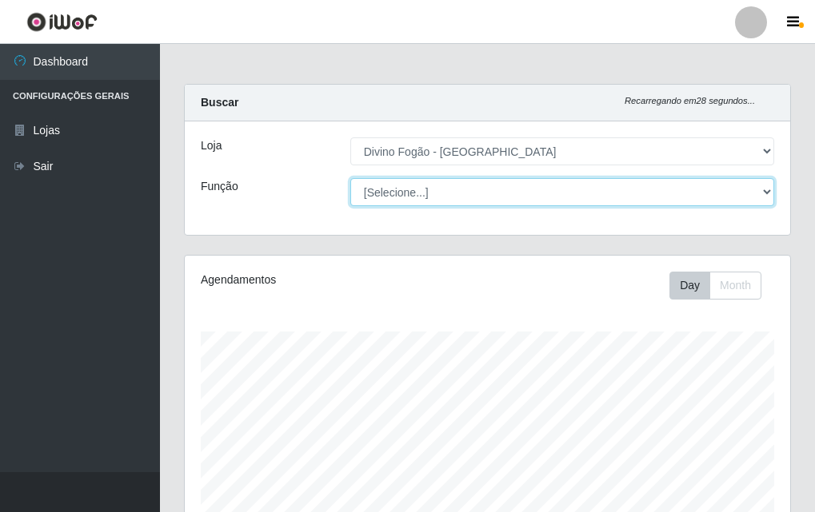
drag, startPoint x: 444, startPoint y: 183, endPoint x: 438, endPoint y: 197, distance: 15.4
click at [444, 183] on select "[Selecione...] ASG ASG + ASG ++ Auxiliar de Cozinha Auxiliar de Cozinha + Auxil…" at bounding box center [562, 192] width 424 height 28
click at [350, 178] on select "[Selecione...] ASG ASG + ASG ++ Auxiliar de Cozinha Auxiliar de Cozinha + Auxil…" at bounding box center [562, 192] width 424 height 28
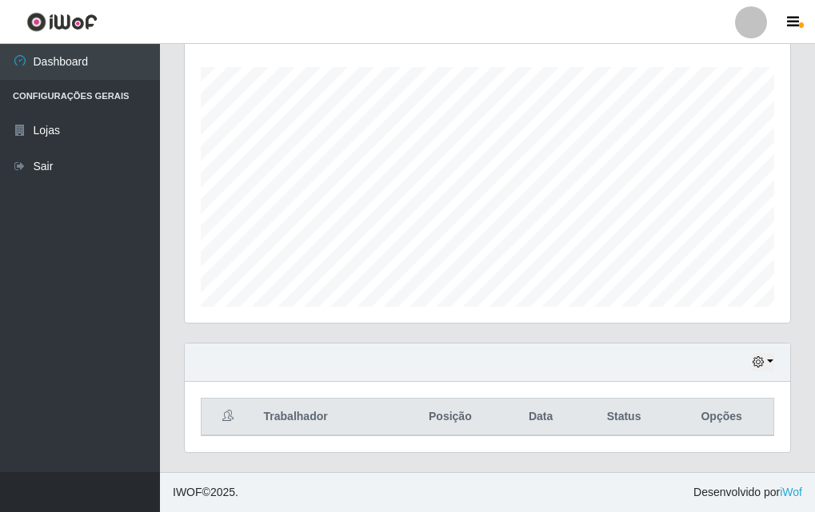
scroll to position [0, 0]
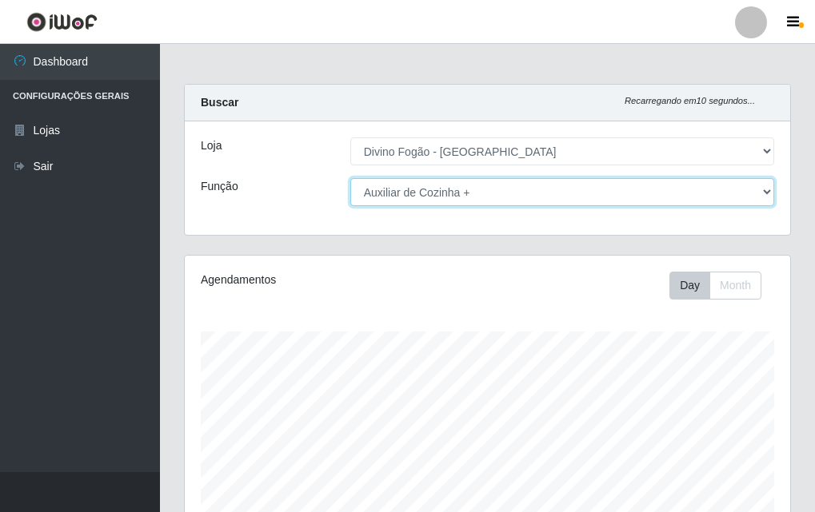
click at [476, 202] on select "[Selecione...] ASG ASG + ASG ++ Auxiliar de Cozinha Auxiliar de Cozinha + Auxil…" at bounding box center [562, 192] width 424 height 28
click at [350, 178] on select "[Selecione...] ASG ASG + ASG ++ Auxiliar de Cozinha Auxiliar de Cozinha + Auxil…" at bounding box center [562, 192] width 424 height 28
click at [461, 189] on select "[Selecione...] ASG ASG + ASG ++ Auxiliar de Cozinha Auxiliar de Cozinha + Auxil…" at bounding box center [562, 192] width 424 height 28
click at [350, 178] on select "[Selecione...] ASG ASG + ASG ++ Auxiliar de Cozinha Auxiliar de Cozinha + Auxil…" at bounding box center [562, 192] width 424 height 28
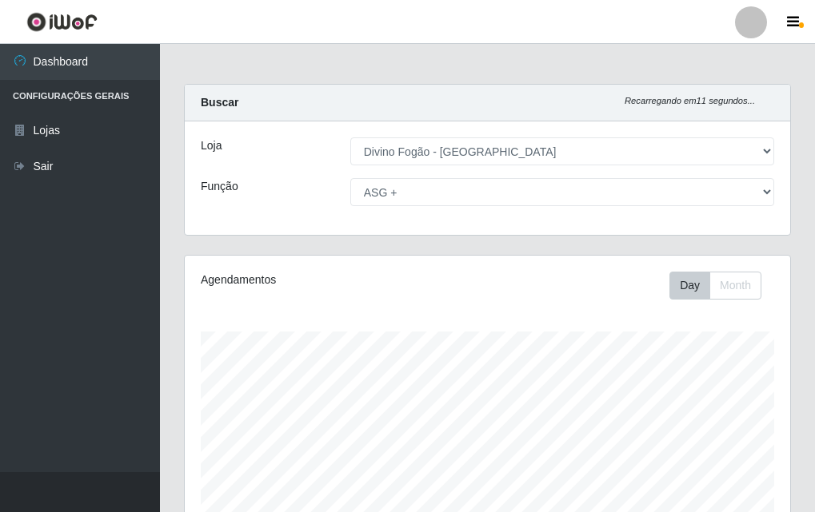
click at [464, 326] on div "Agendamentos Day Month 24/08 Agendamentos 24" at bounding box center [487, 422] width 605 height 332
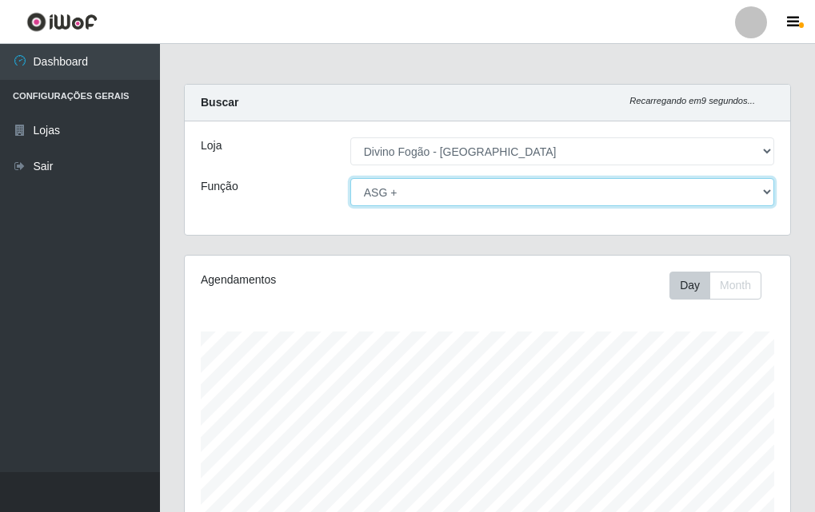
click at [464, 190] on select "[Selecione...] ASG ASG + ASG ++ Auxiliar de Cozinha Auxiliar de Cozinha + Auxil…" at bounding box center [562, 192] width 424 height 28
select select "9"
click at [350, 178] on select "[Selecione...] ASG ASG + ASG ++ Auxiliar de Cozinha Auxiliar de Cozinha + Auxil…" at bounding box center [562, 192] width 424 height 28
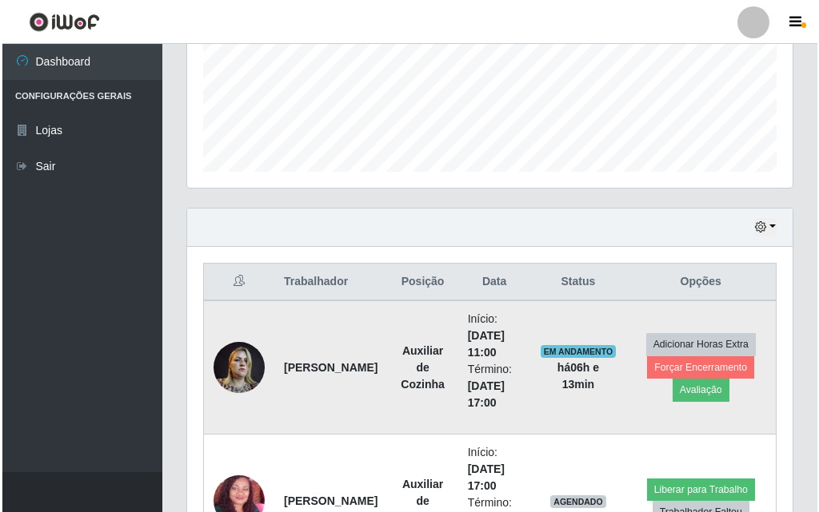
scroll to position [480, 0]
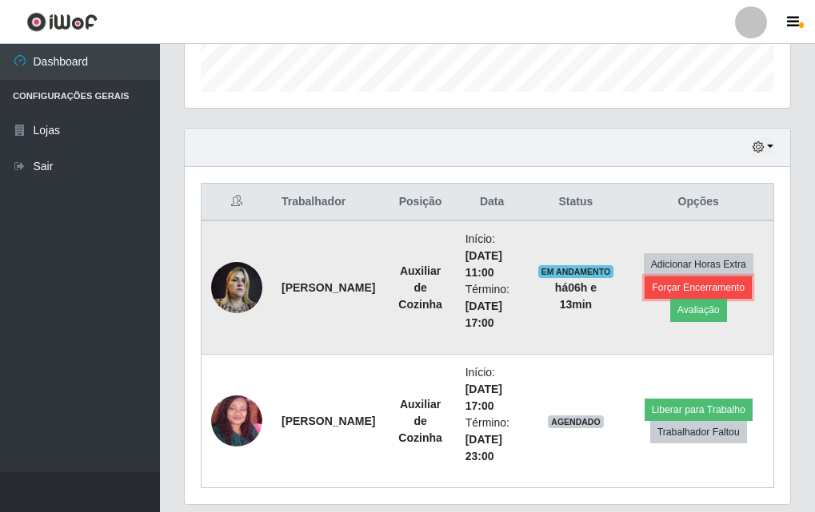
click at [739, 280] on button "Forçar Encerramento" at bounding box center [697, 288] width 107 height 22
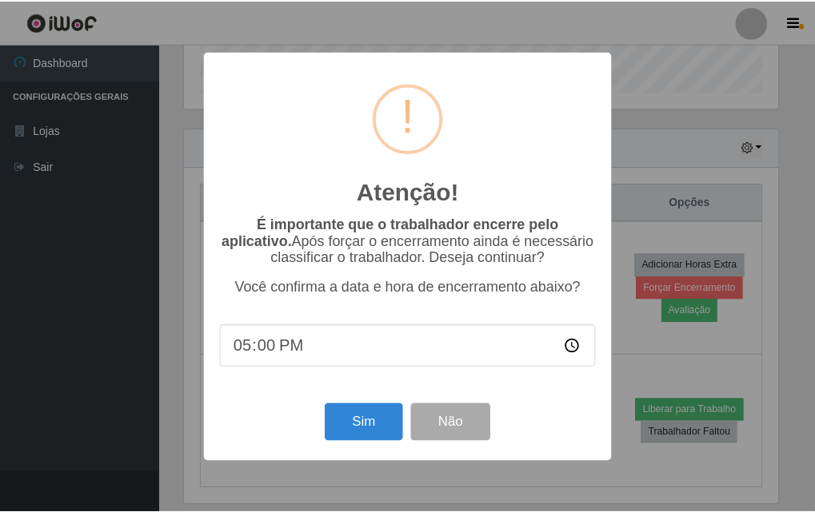
scroll to position [332, 597]
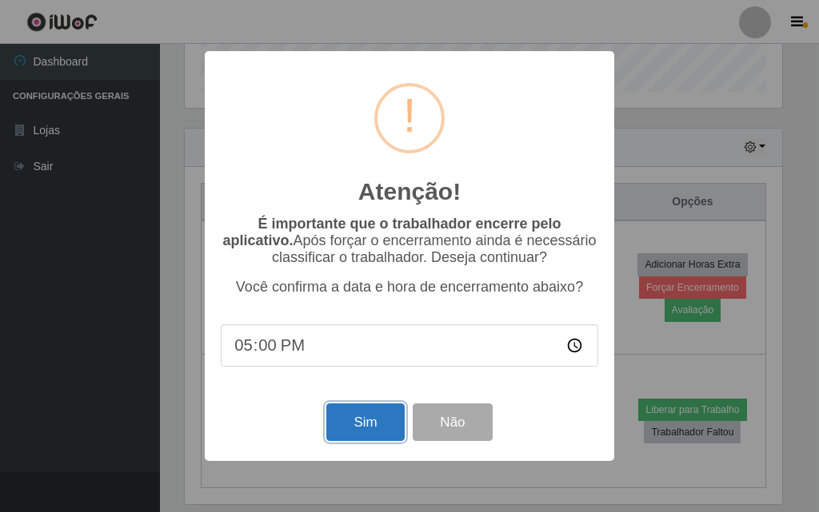
click at [378, 424] on button "Sim" at bounding box center [365, 423] width 78 height 38
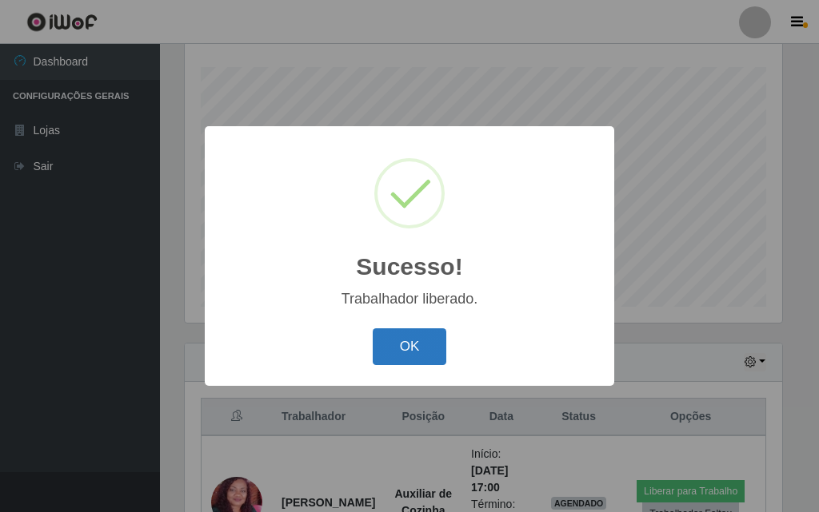
click at [411, 348] on button "OK" at bounding box center [410, 348] width 74 height 38
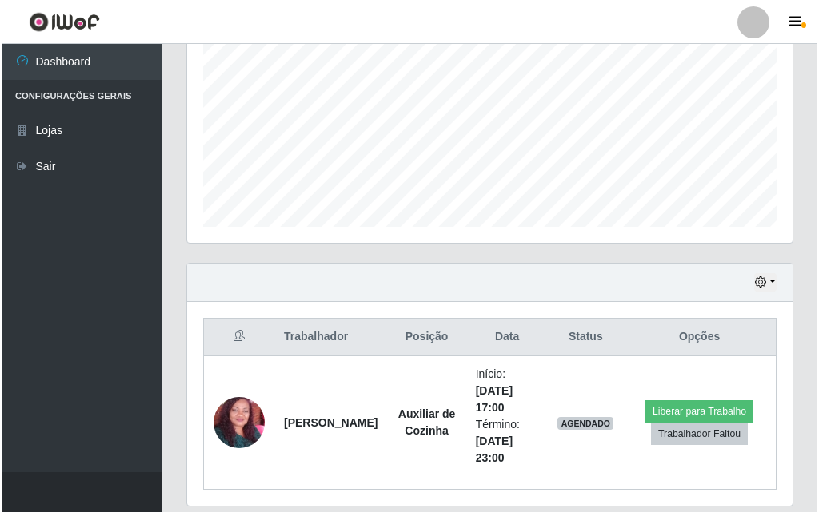
scroll to position [0, 0]
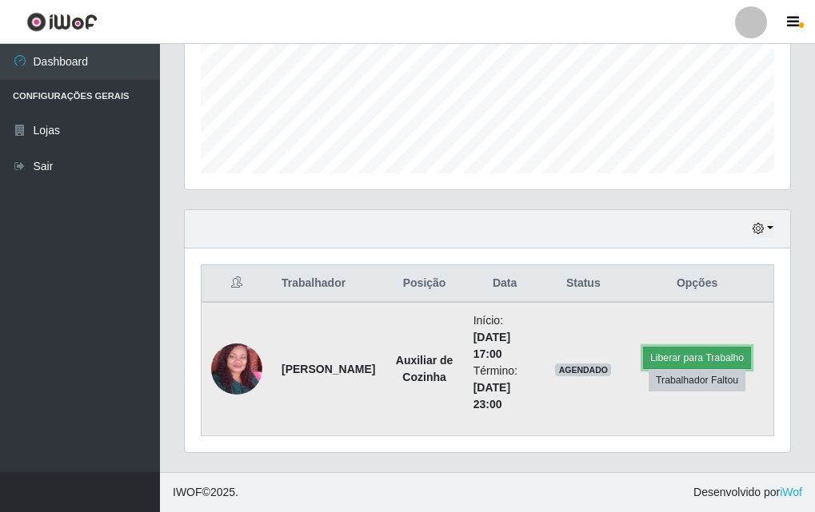
click at [697, 349] on button "Liberar para Trabalho" at bounding box center [697, 358] width 108 height 22
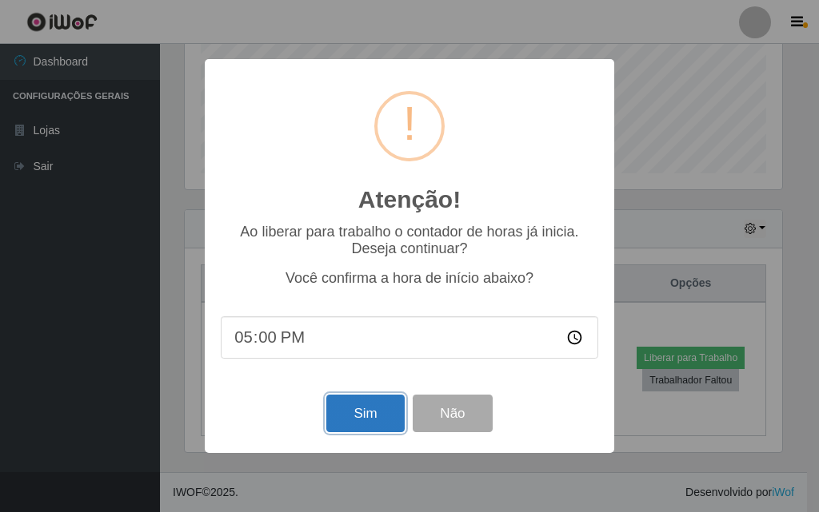
click at [345, 412] on button "Sim" at bounding box center [365, 414] width 78 height 38
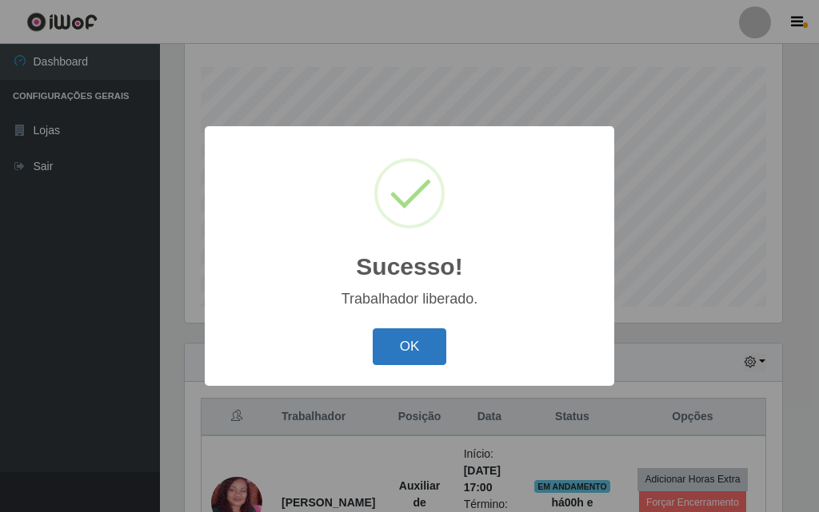
click at [392, 346] on button "OK" at bounding box center [410, 348] width 74 height 38
